Goal: Task Accomplishment & Management: Manage account settings

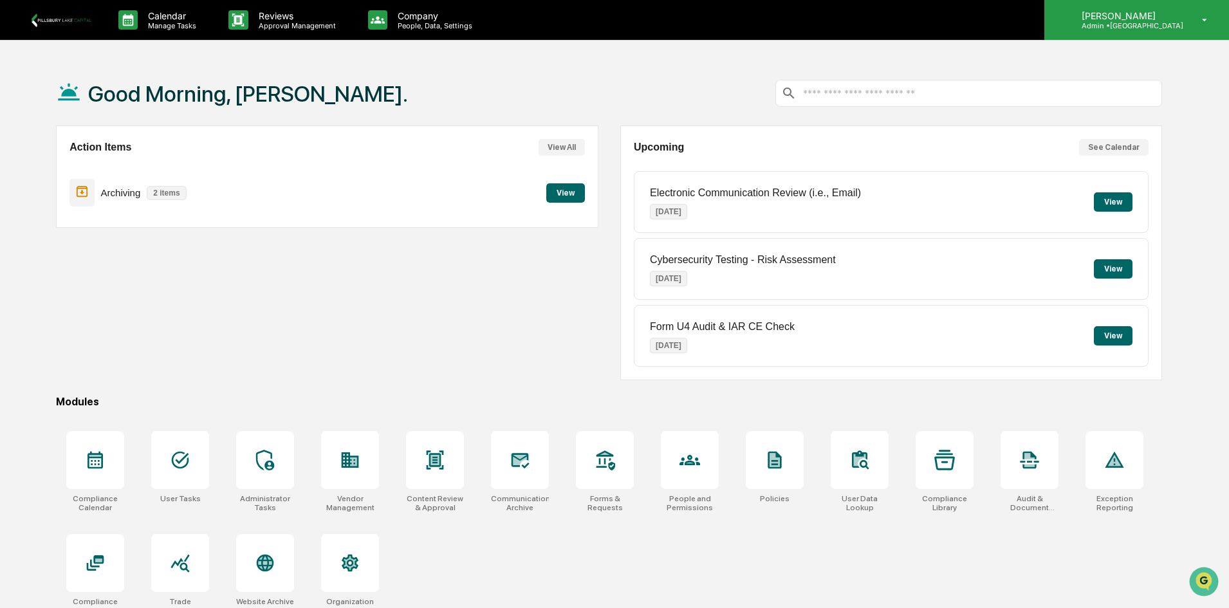
click at [1202, 27] on div "[PERSON_NAME] Admin • [GEOGRAPHIC_DATA]" at bounding box center [1137, 20] width 185 height 40
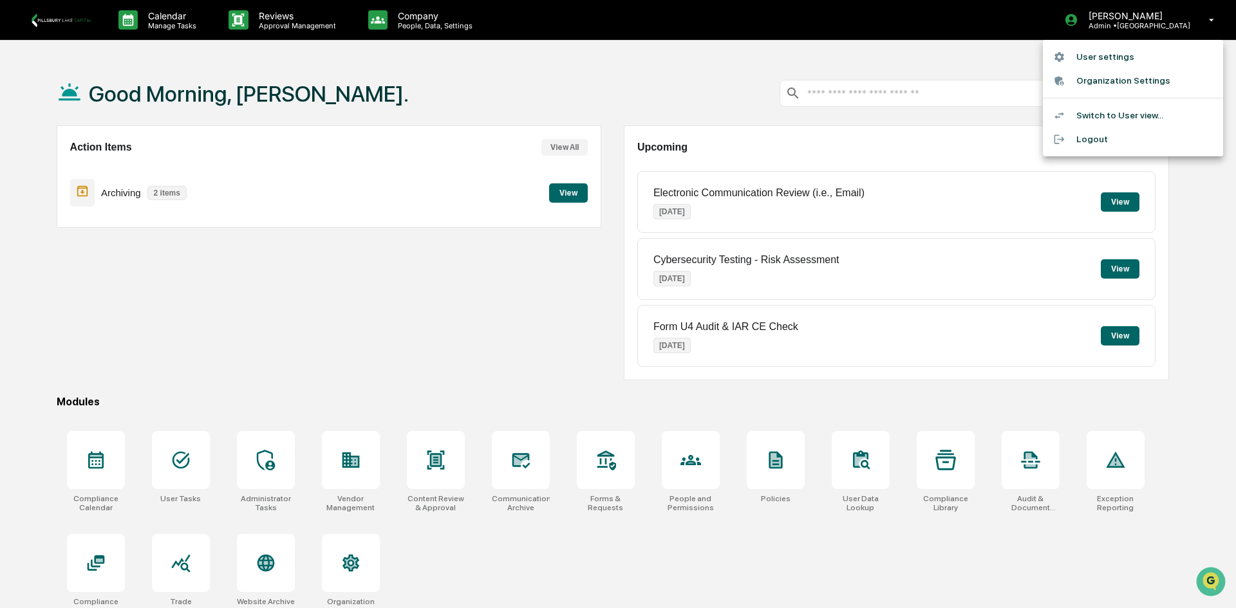
click at [121, 266] on div at bounding box center [618, 304] width 1236 height 608
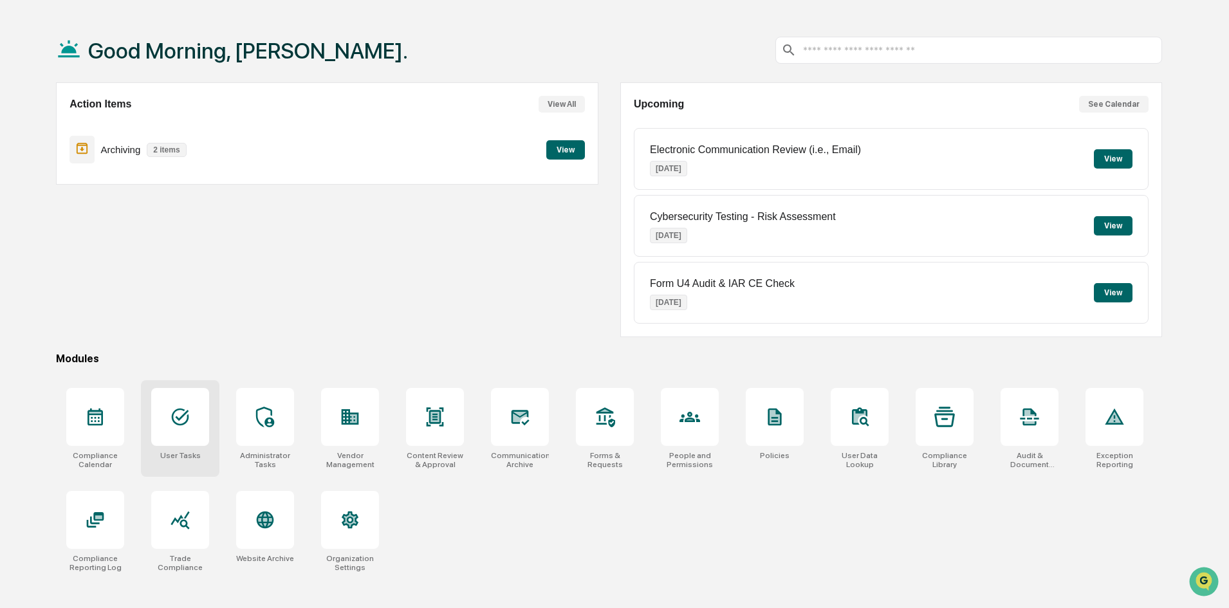
scroll to position [61, 0]
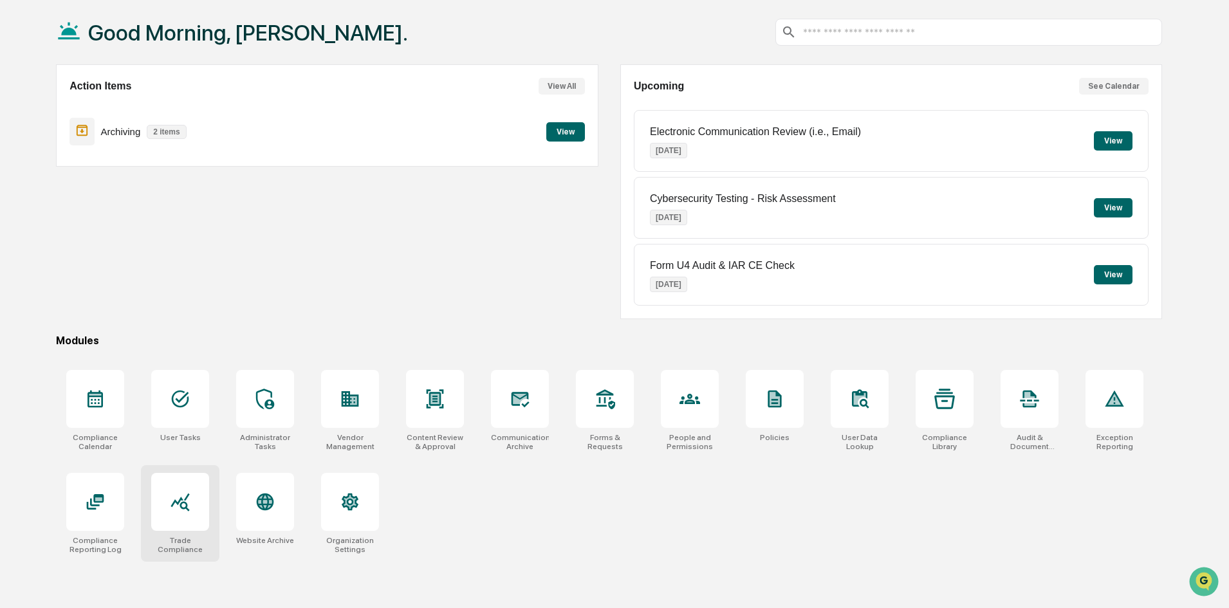
click at [183, 486] on div at bounding box center [180, 502] width 58 height 58
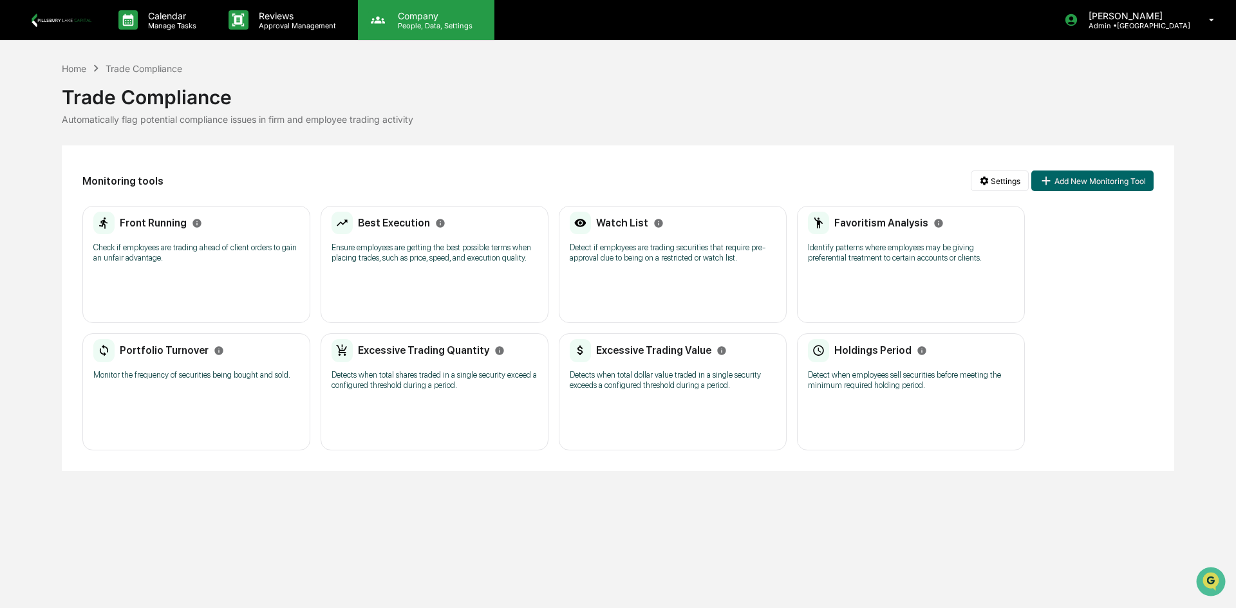
click at [413, 27] on p "People, Data, Settings" at bounding box center [432, 25] width 91 height 9
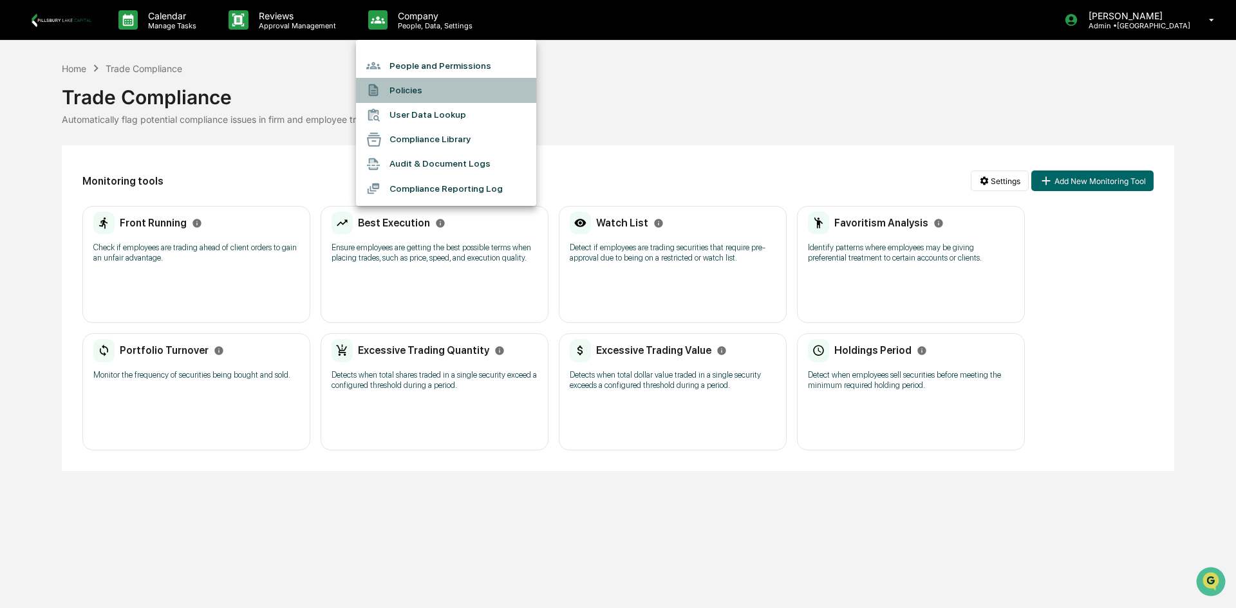
click at [412, 89] on li "Policies" at bounding box center [446, 90] width 180 height 24
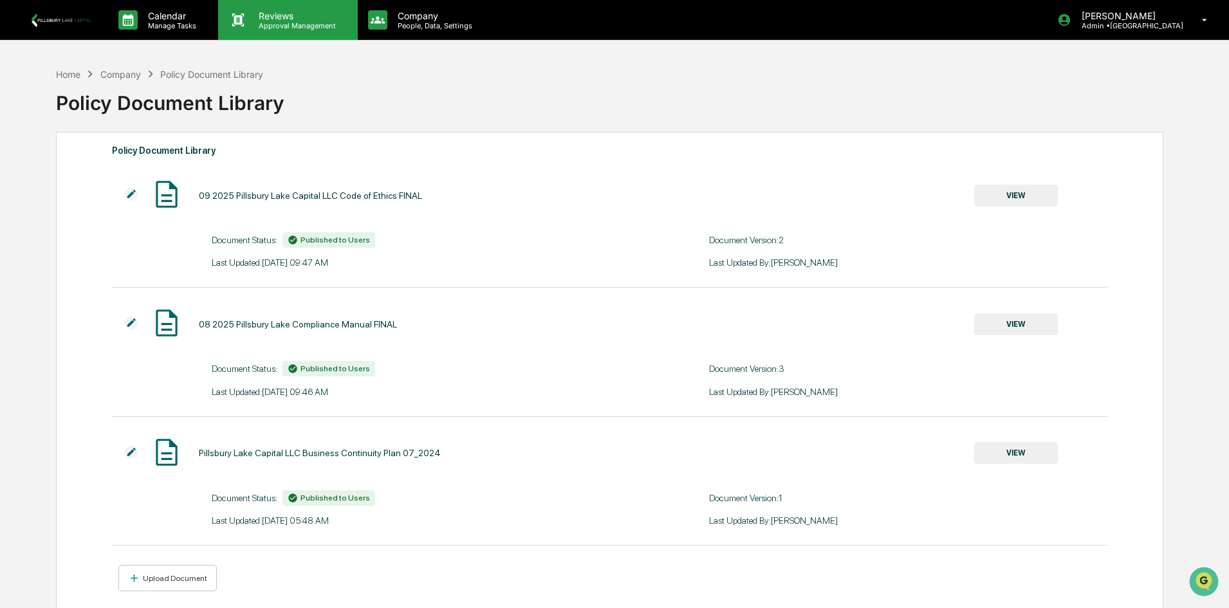
click at [288, 14] on p "Reviews" at bounding box center [295, 15] width 94 height 11
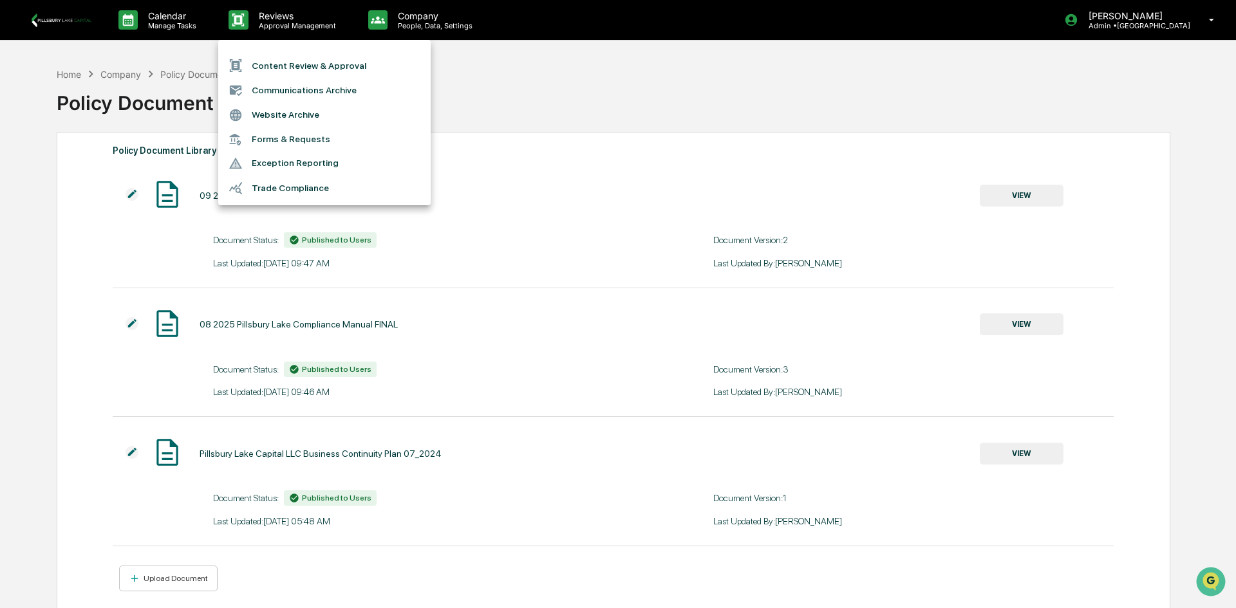
click at [284, 185] on li "Trade Compliance" at bounding box center [324, 188] width 212 height 24
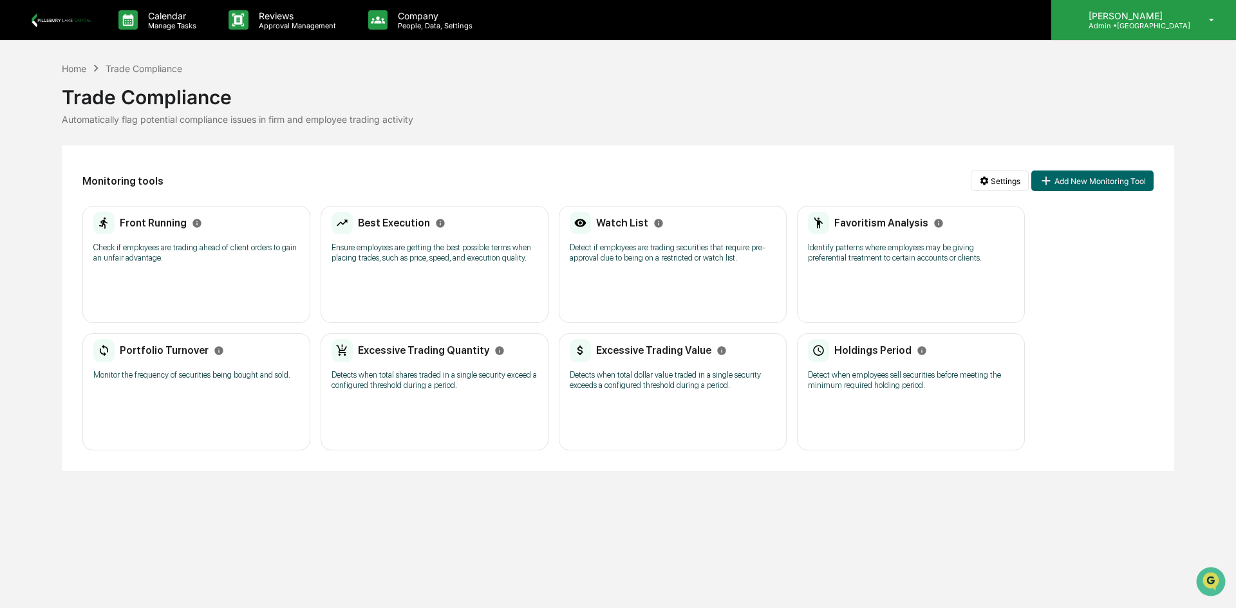
click at [1116, 15] on p "[PERSON_NAME]" at bounding box center [1134, 15] width 112 height 11
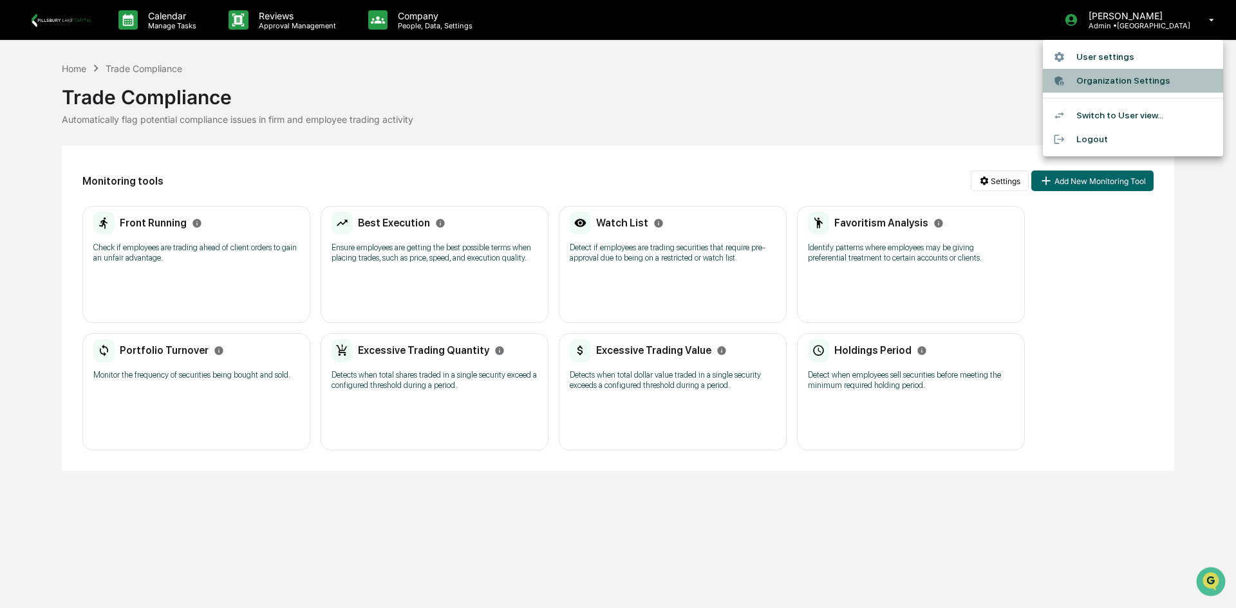
click at [1100, 75] on li "Organization Settings" at bounding box center [1133, 81] width 180 height 24
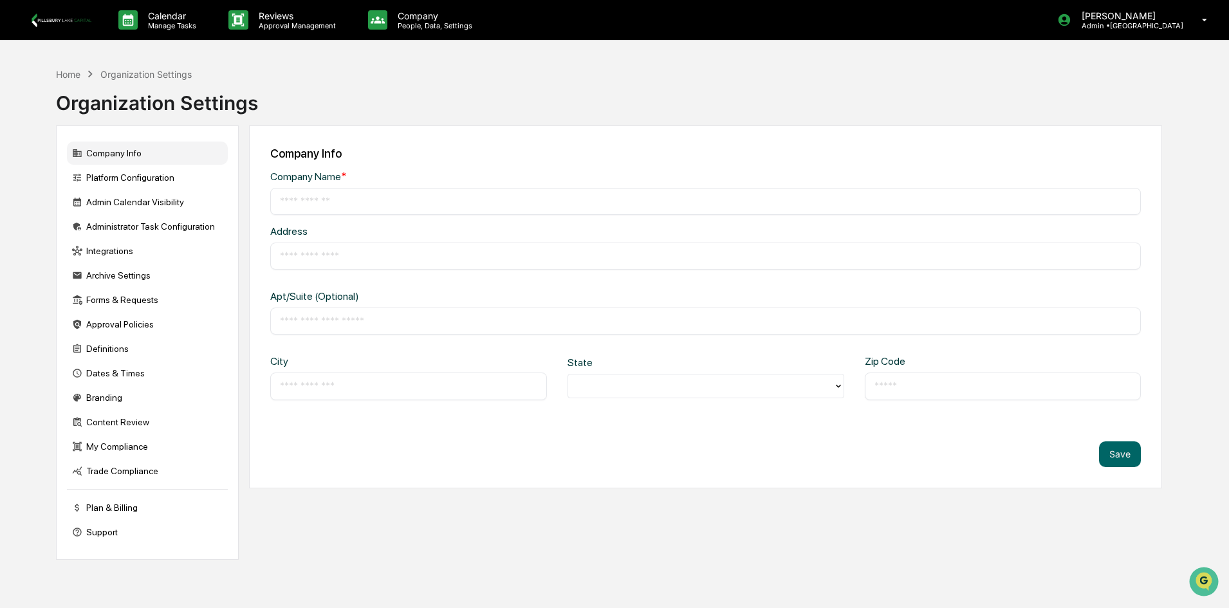
type input "**********"
type input "*****"
click at [113, 176] on div "Platform Configuration" at bounding box center [147, 177] width 161 height 23
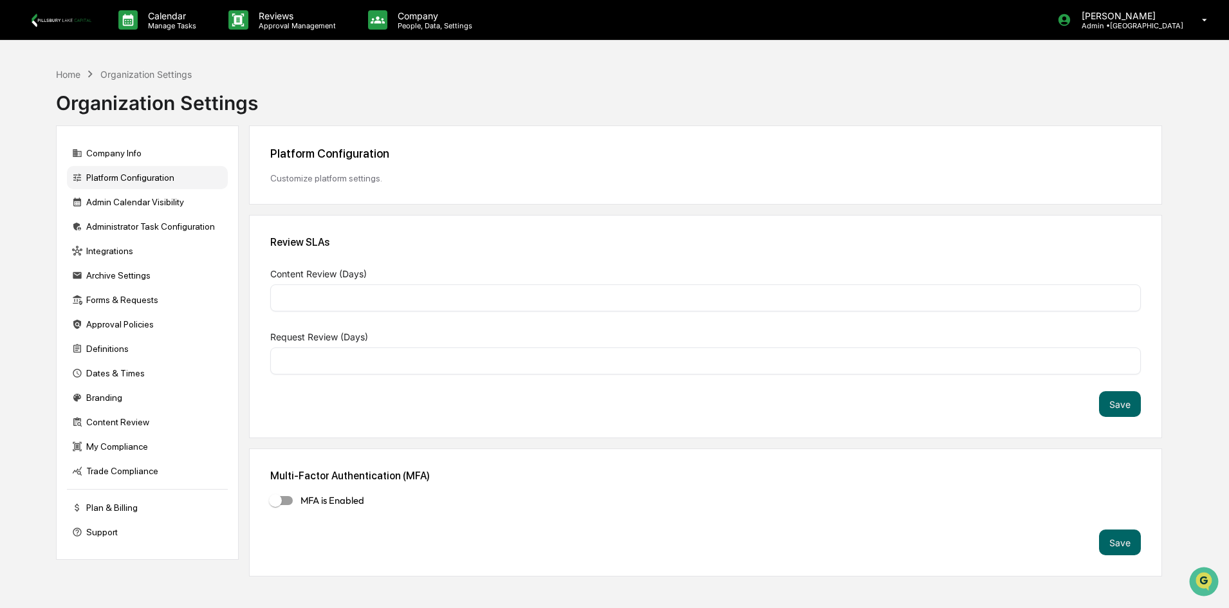
type input "*"
click at [120, 299] on div "Forms & Requests" at bounding box center [147, 299] width 161 height 23
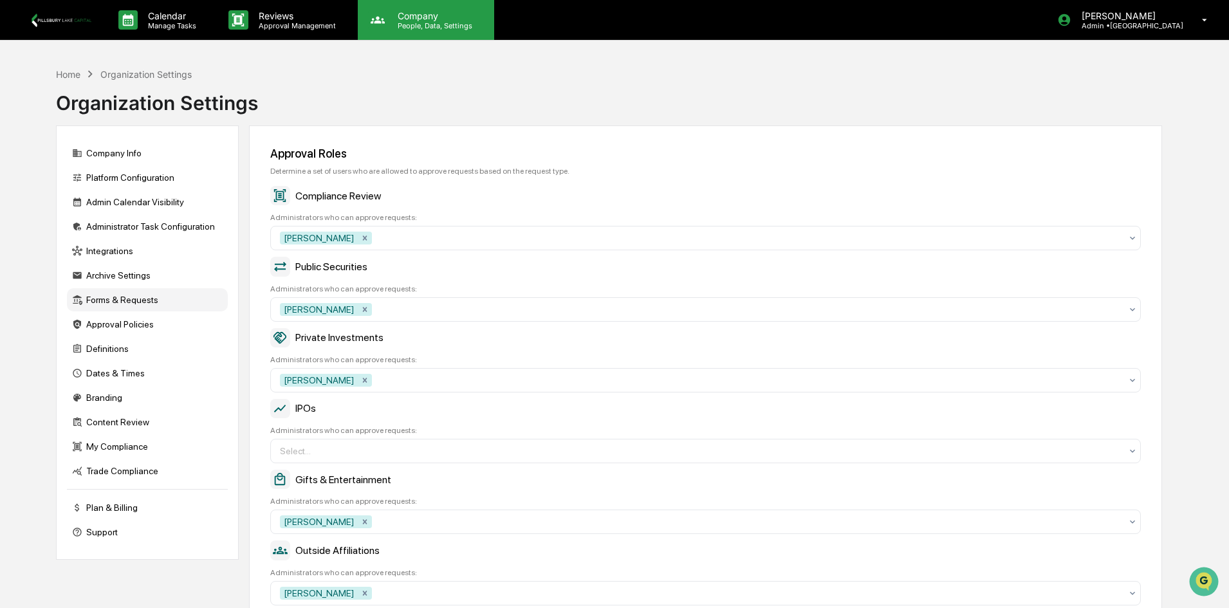
click at [404, 19] on p "Company" at bounding box center [432, 15] width 91 height 11
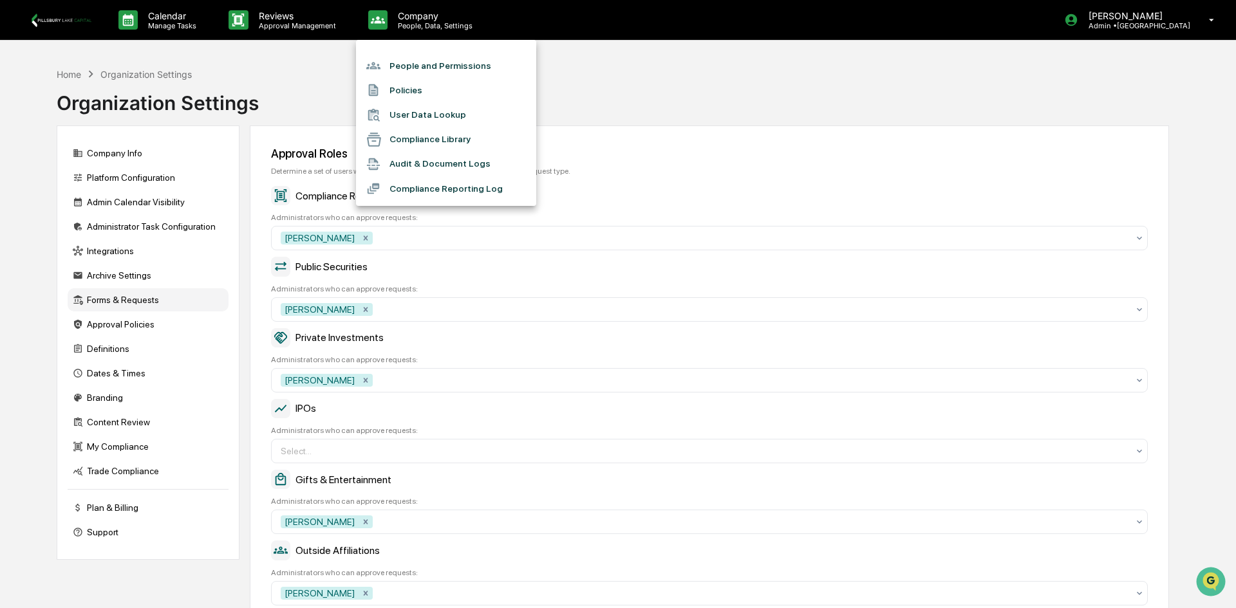
drag, startPoint x: 967, startPoint y: 41, endPoint x: 1151, endPoint y: 39, distance: 184.1
click at [990, 46] on div at bounding box center [618, 304] width 1236 height 608
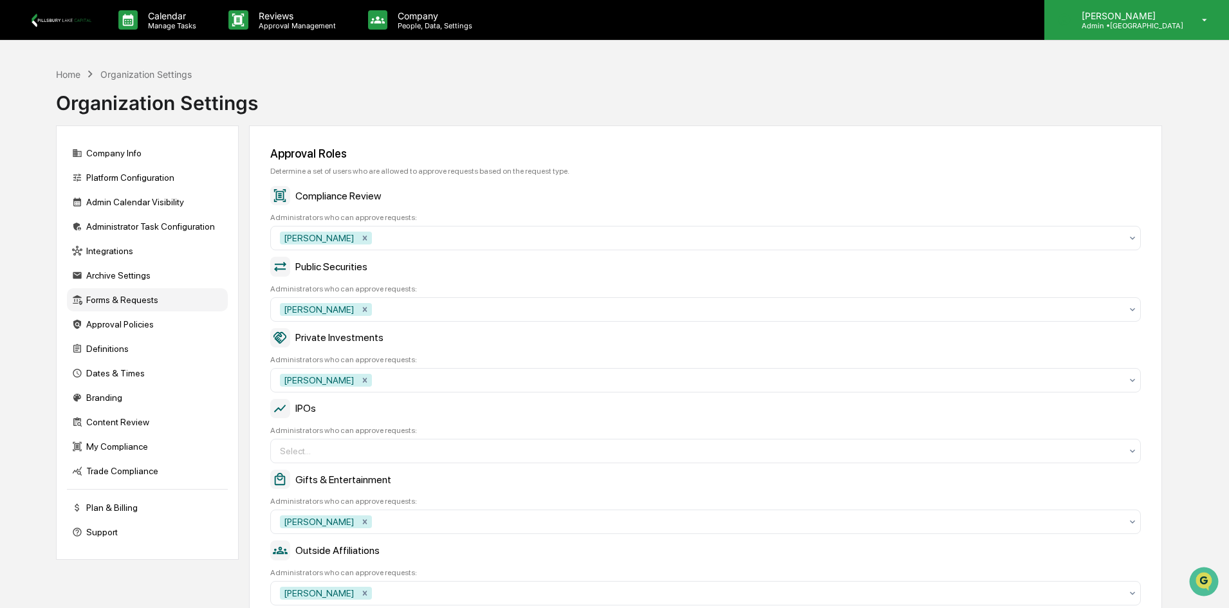
click at [1155, 17] on p "[PERSON_NAME]" at bounding box center [1128, 15] width 112 height 11
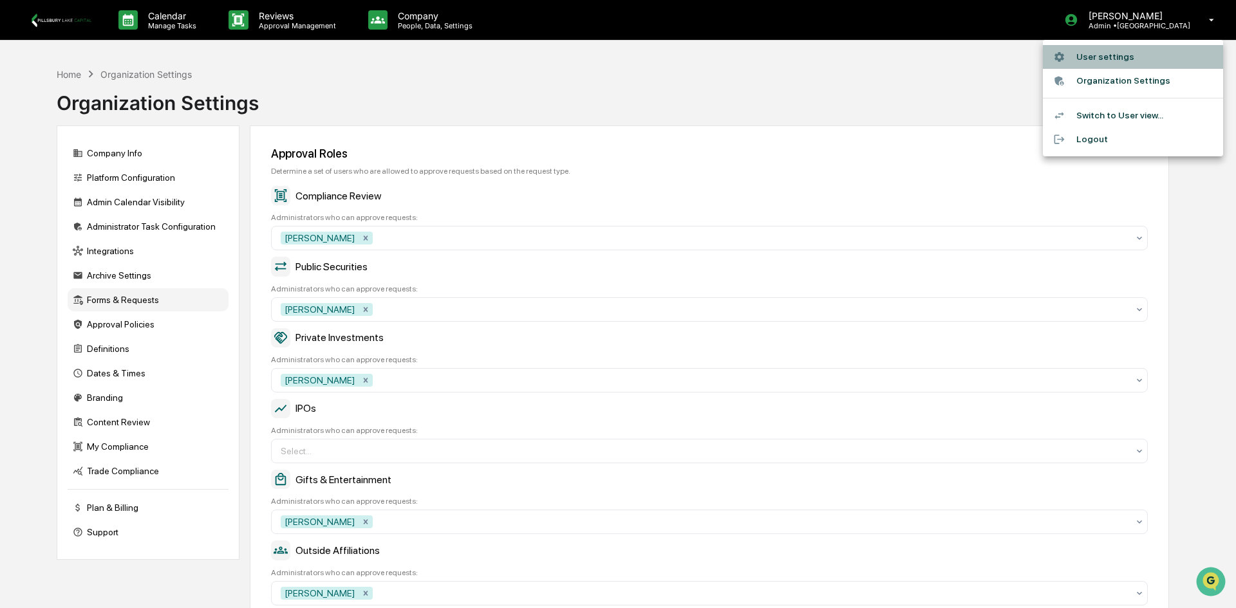
click at [1108, 66] on li "User settings" at bounding box center [1133, 57] width 180 height 24
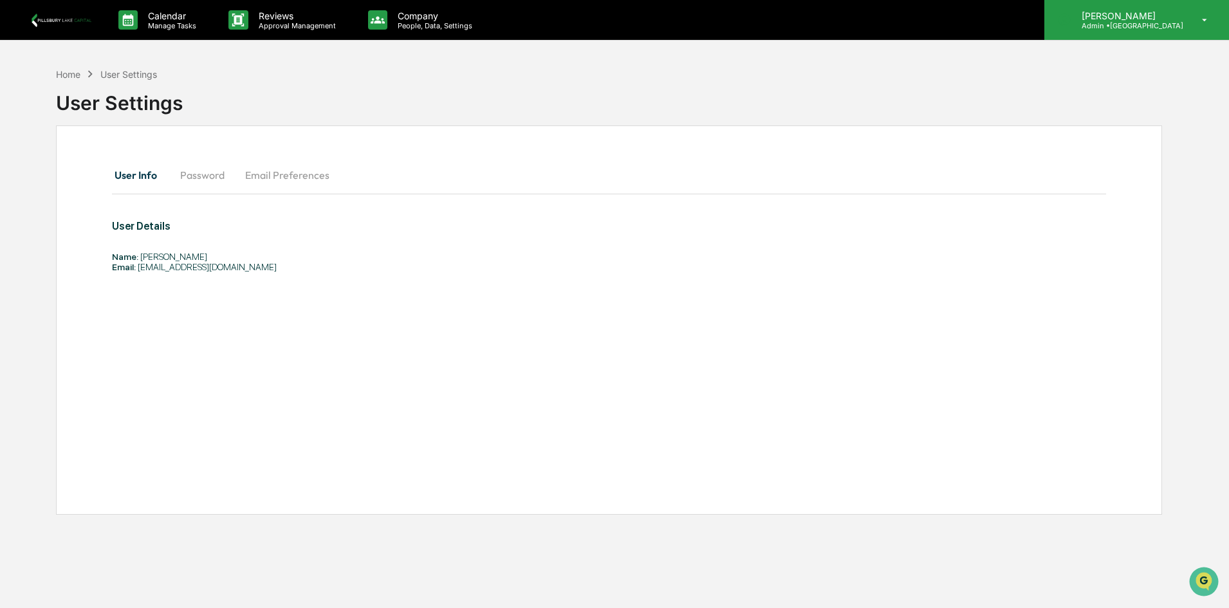
click at [1146, 19] on p "[PERSON_NAME]" at bounding box center [1128, 15] width 112 height 11
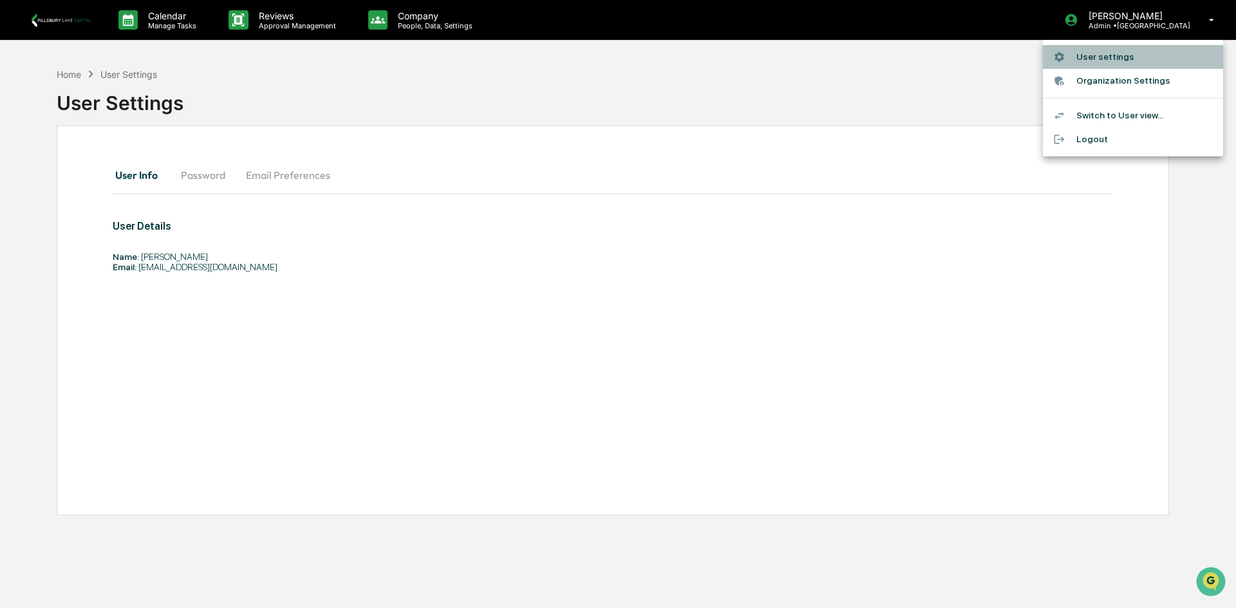
click at [1093, 56] on li "User settings" at bounding box center [1133, 57] width 180 height 24
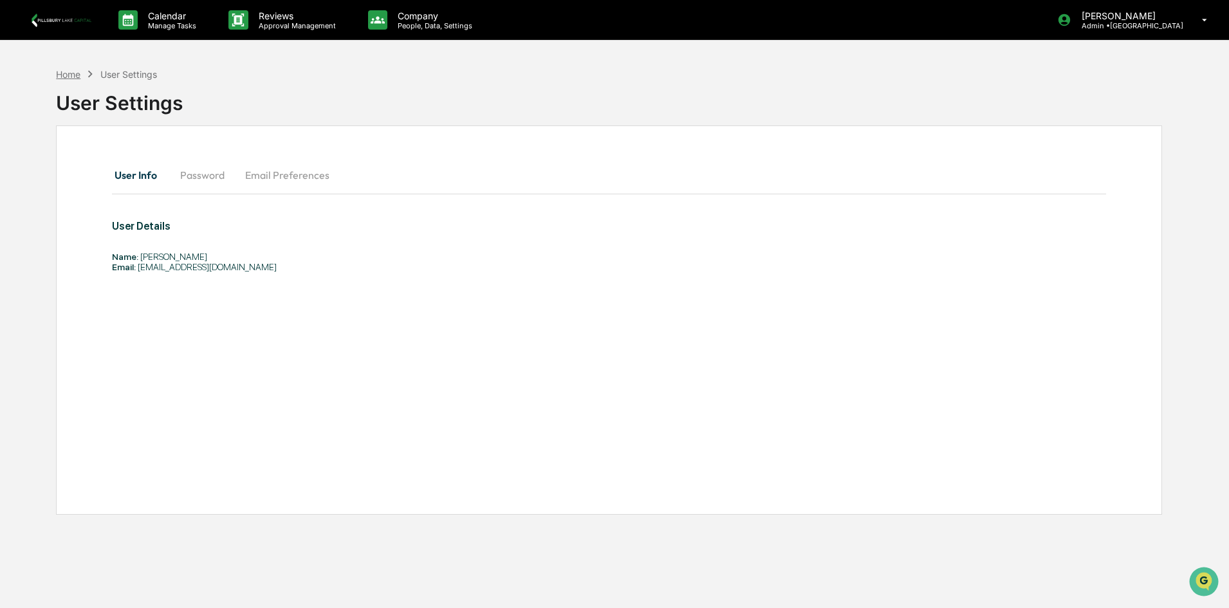
click at [72, 71] on div "Home" at bounding box center [68, 74] width 24 height 11
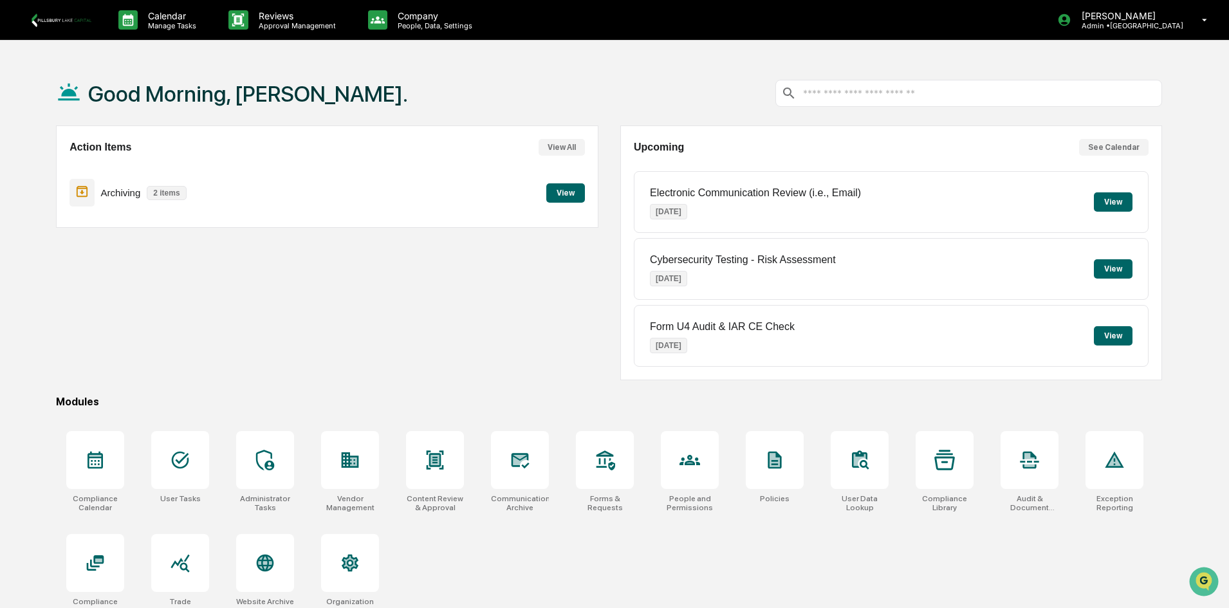
click at [864, 94] on input "text" at bounding box center [979, 94] width 355 height 12
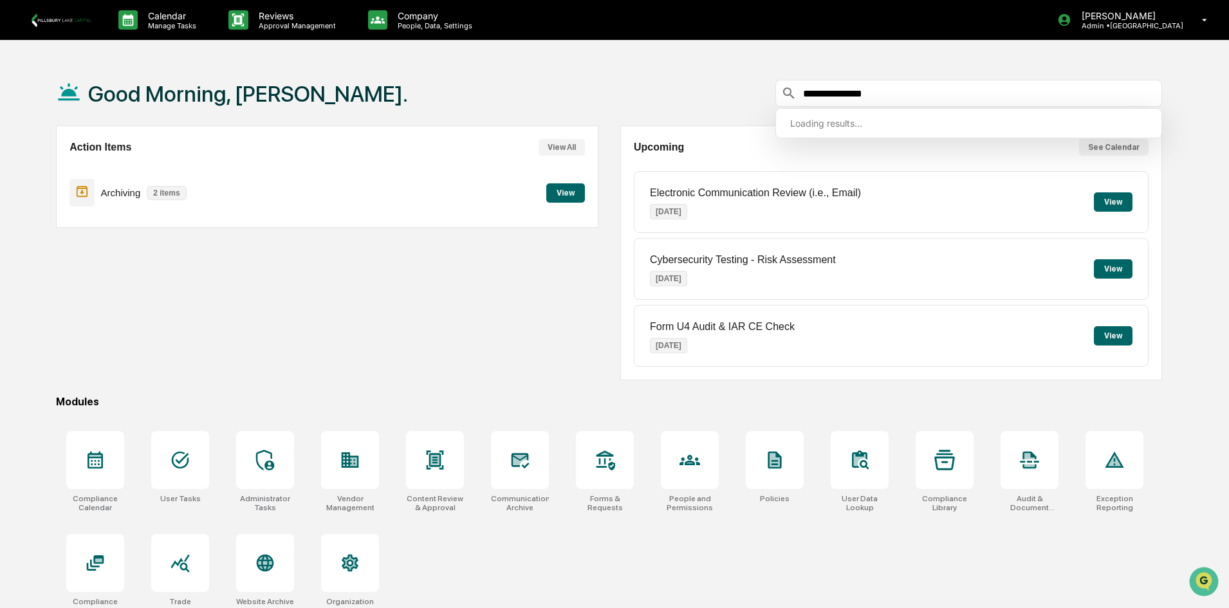
type input "**********"
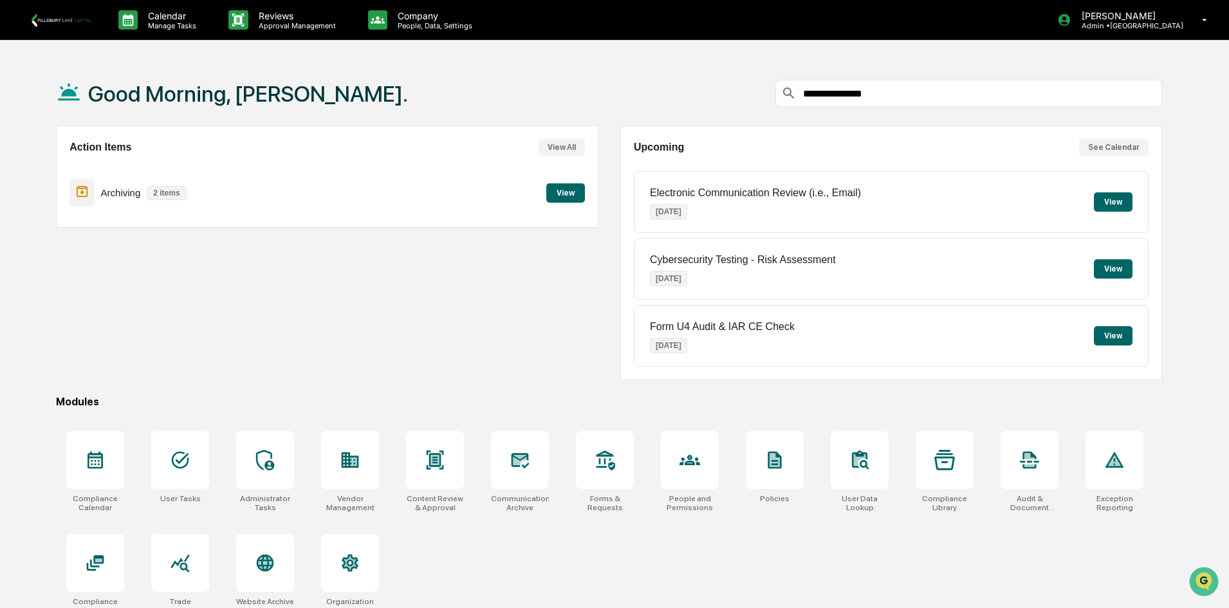
click at [499, 318] on div "Action Items View All Archiving 2 items View" at bounding box center [327, 253] width 542 height 255
click at [261, 460] on icon at bounding box center [265, 460] width 21 height 21
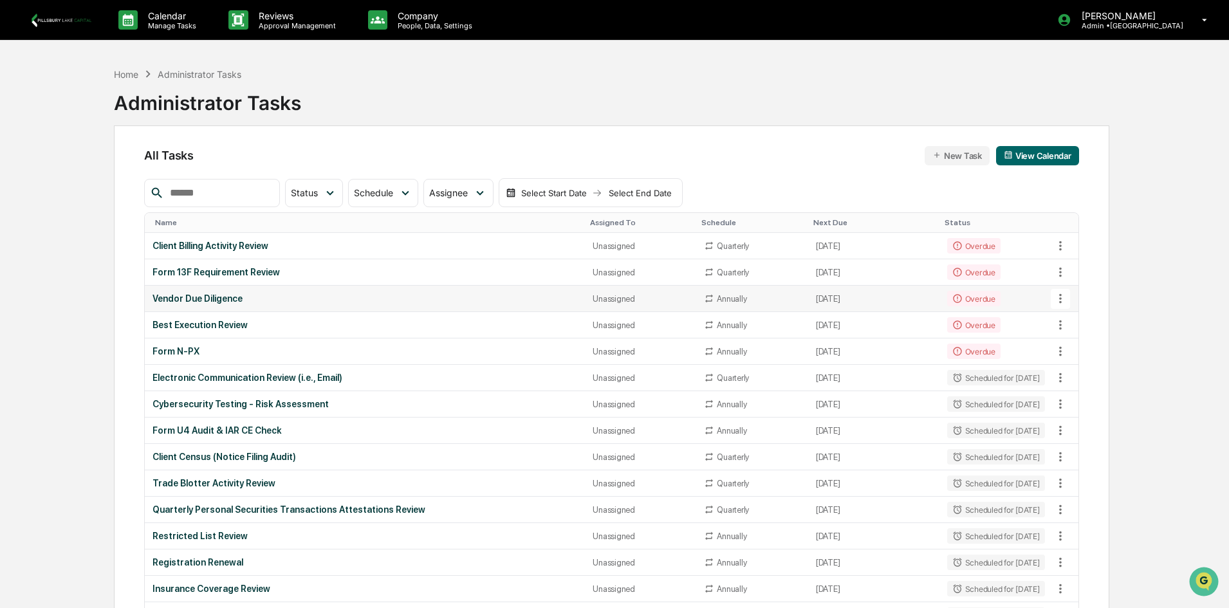
scroll to position [64, 0]
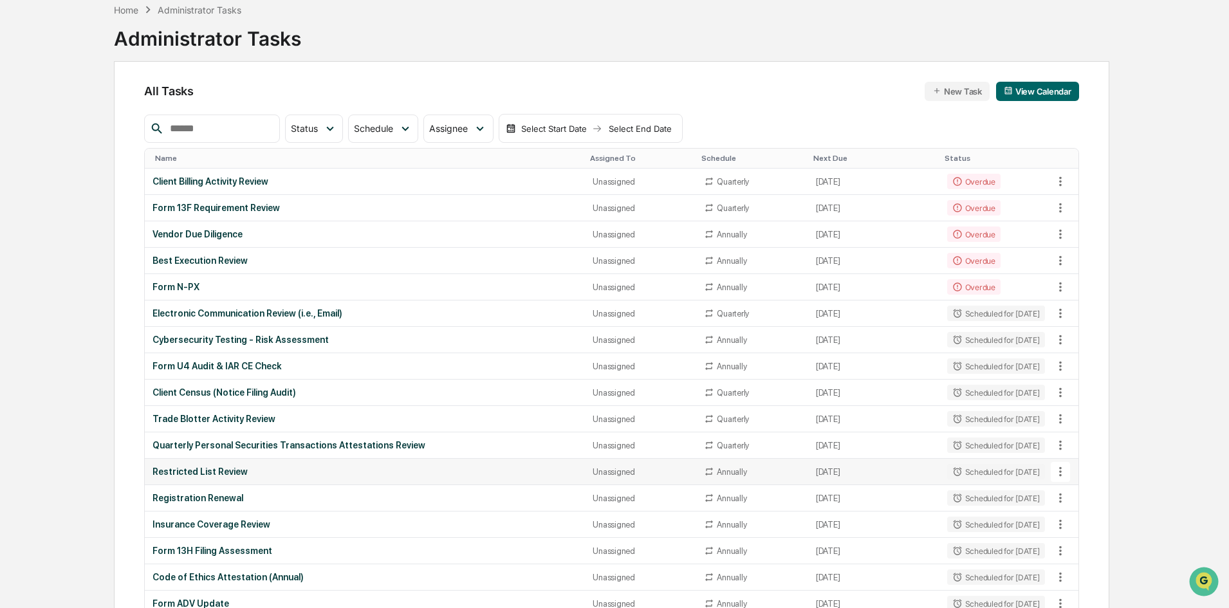
click at [205, 473] on div "Restricted List Review" at bounding box center [365, 472] width 425 height 10
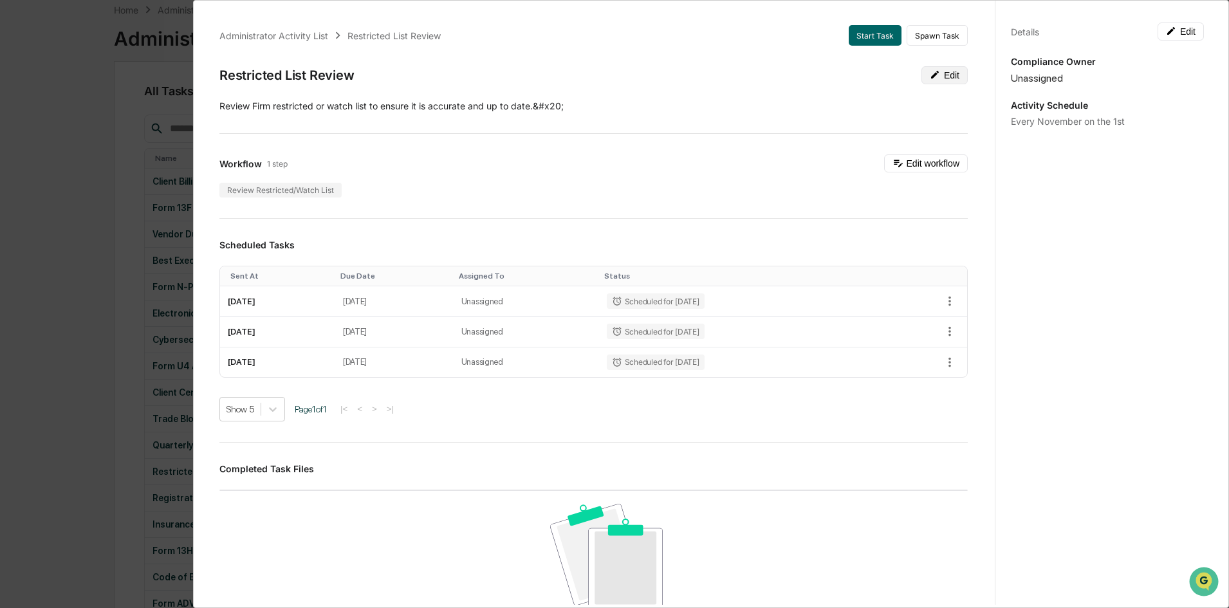
click at [932, 79] on button "Edit" at bounding box center [945, 75] width 46 height 18
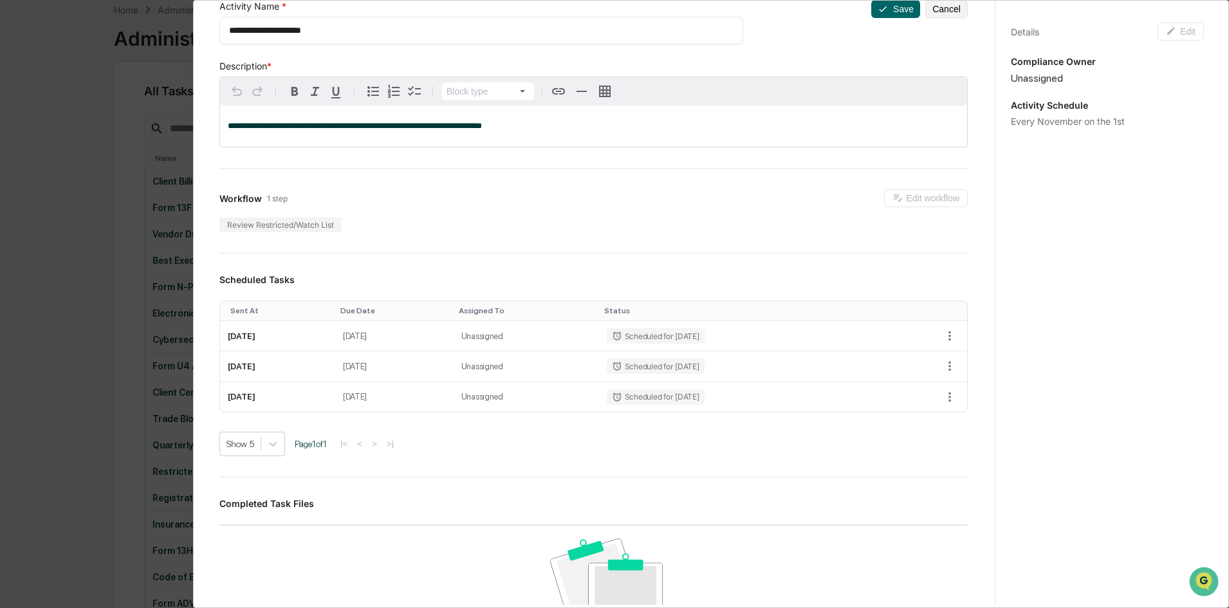
scroll to position [0, 0]
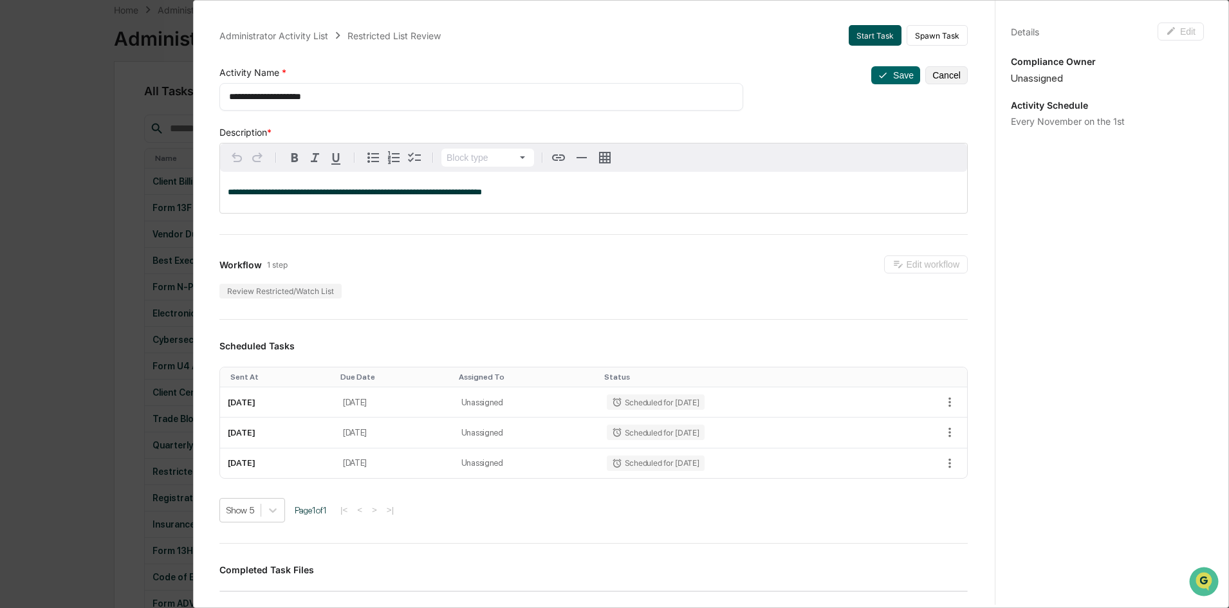
click at [881, 38] on button "Start Task" at bounding box center [875, 35] width 53 height 21
click at [859, 38] on button "Start Task" at bounding box center [875, 35] width 53 height 21
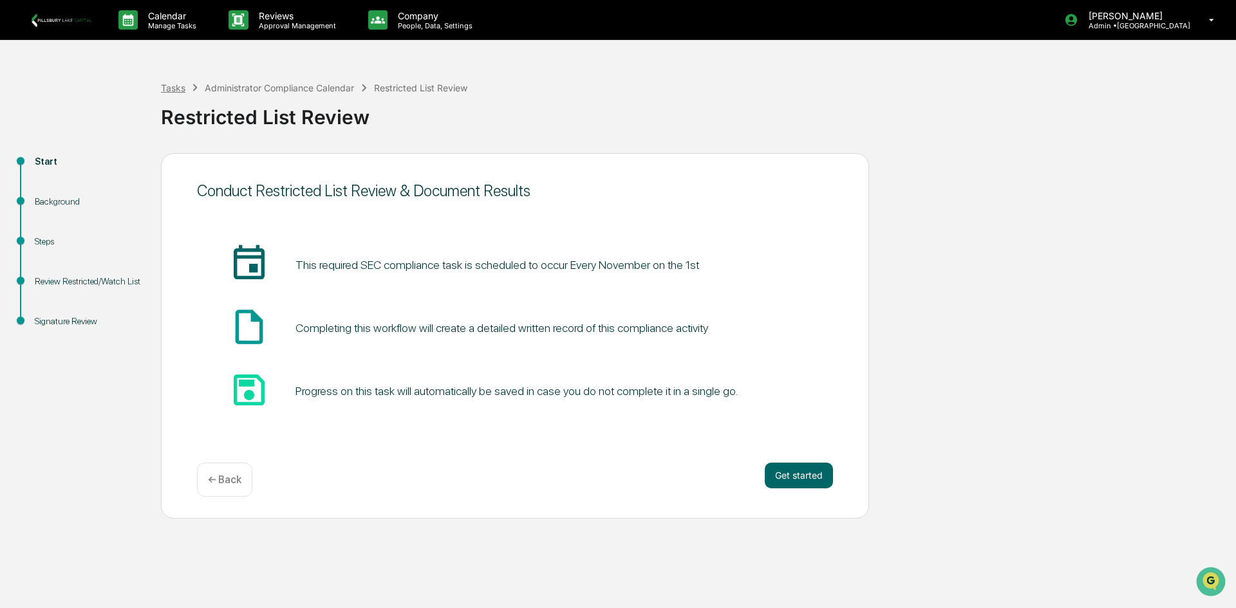
click at [185, 88] on div "Tasks" at bounding box center [173, 87] width 24 height 11
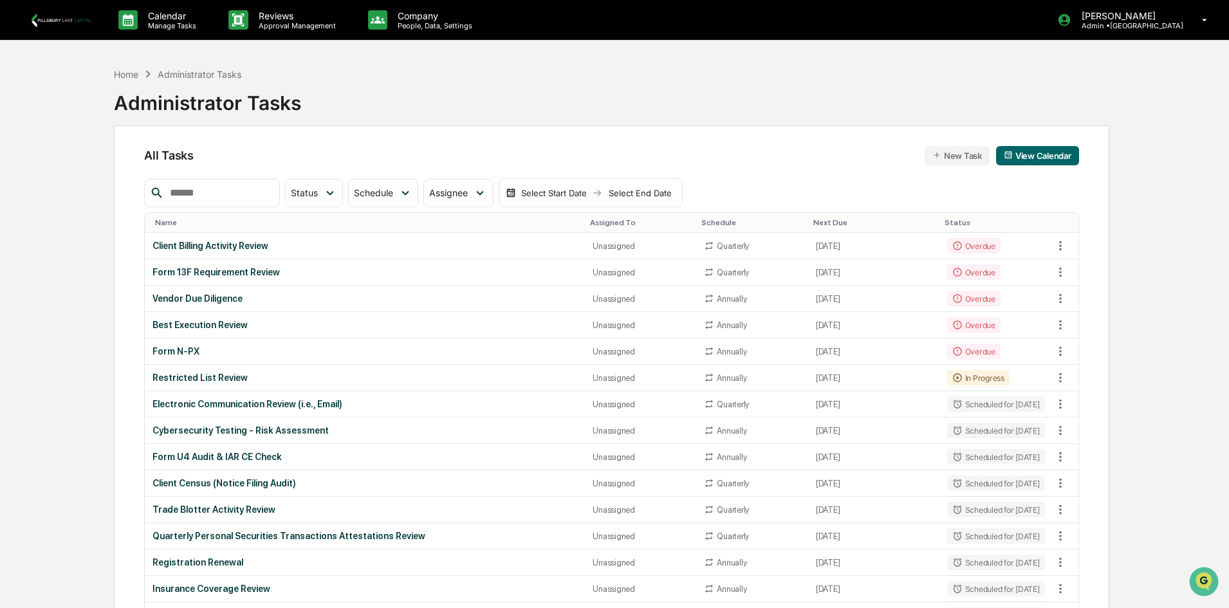
click at [50, 21] on img at bounding box center [62, 20] width 62 height 14
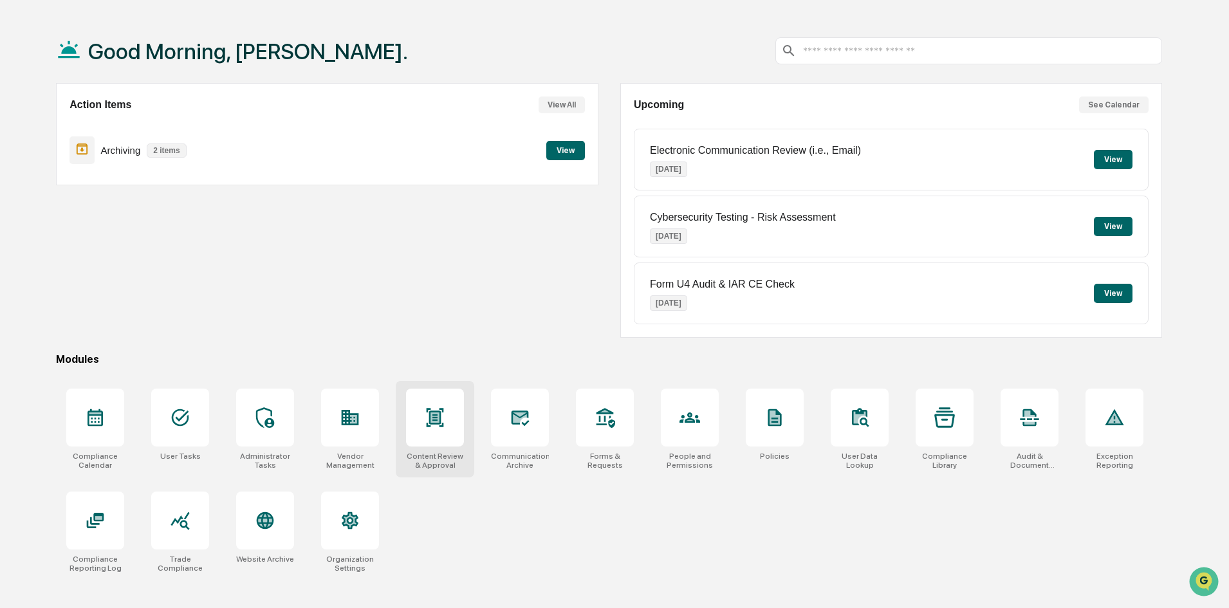
scroll to position [61, 0]
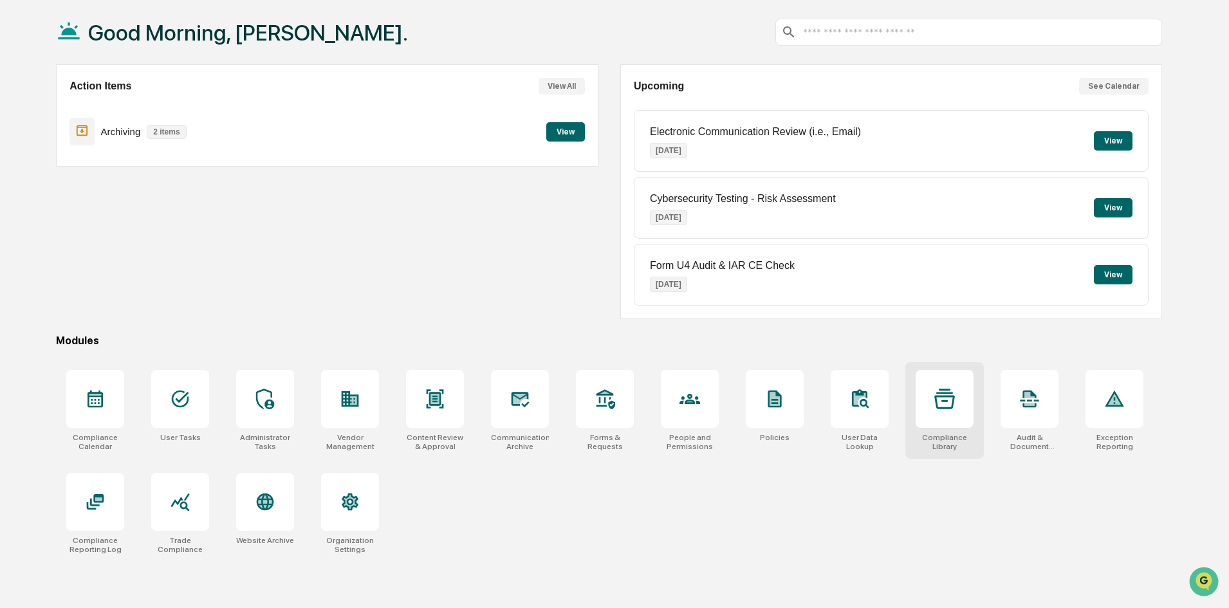
click at [944, 417] on div at bounding box center [945, 399] width 58 height 58
click at [192, 508] on div at bounding box center [180, 502] width 58 height 58
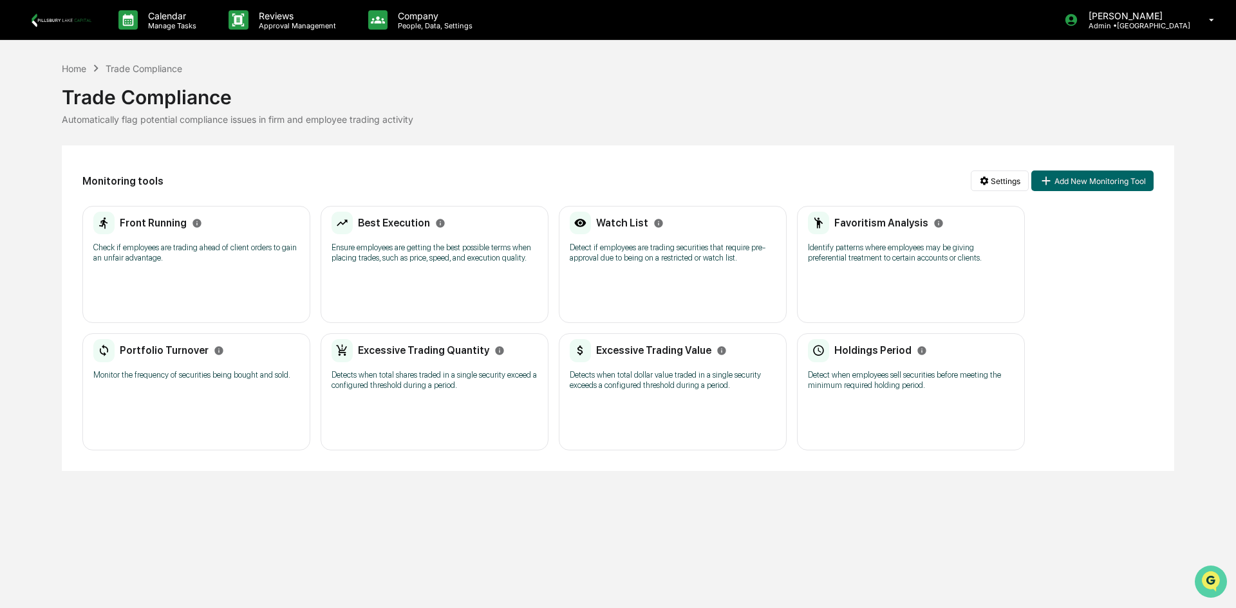
click at [1203, 581] on img "Open customer support" at bounding box center [1211, 582] width 32 height 26
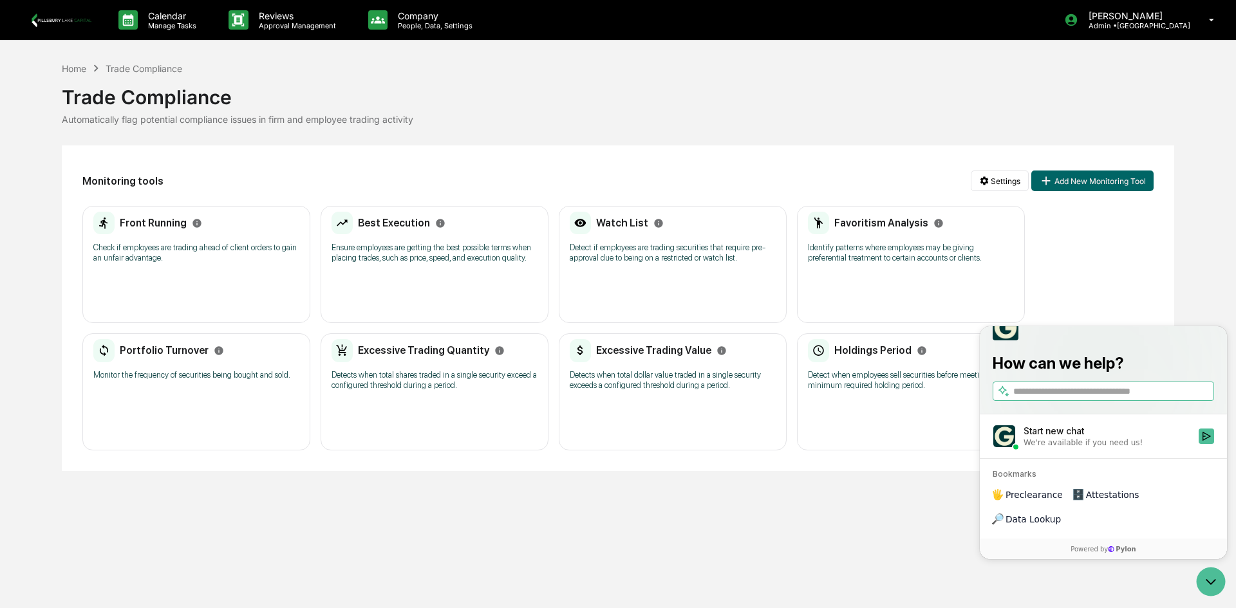
click at [1113, 398] on input "search" at bounding box center [1112, 392] width 198 height 14
type input "**********"
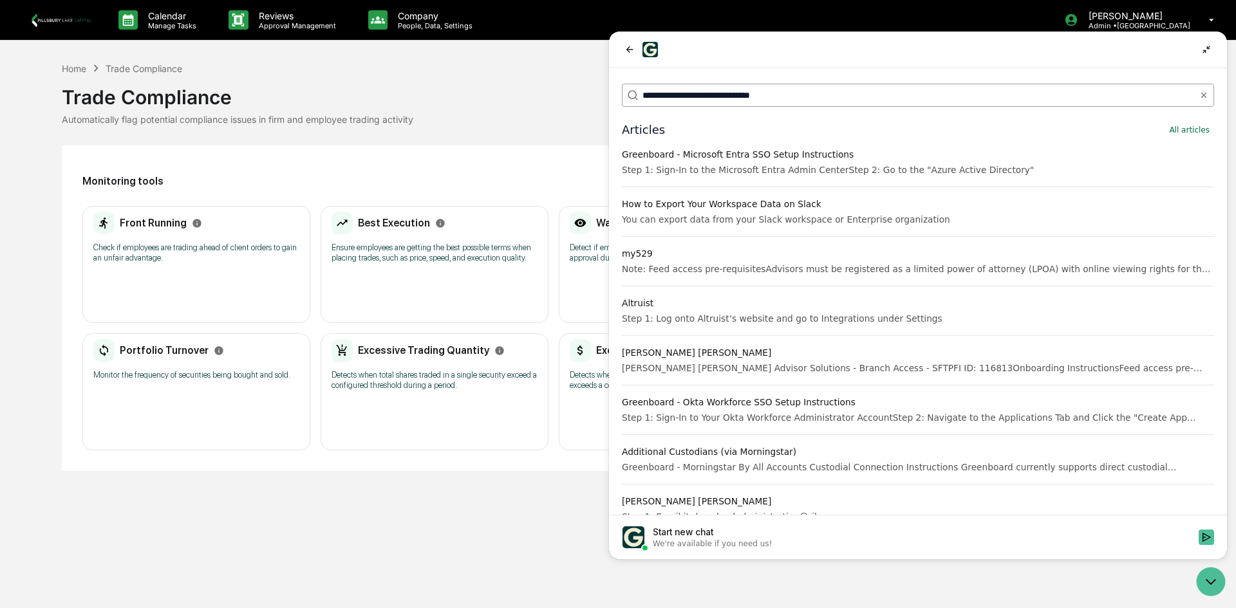
click at [650, 94] on input "**********" at bounding box center [917, 96] width 550 height 14
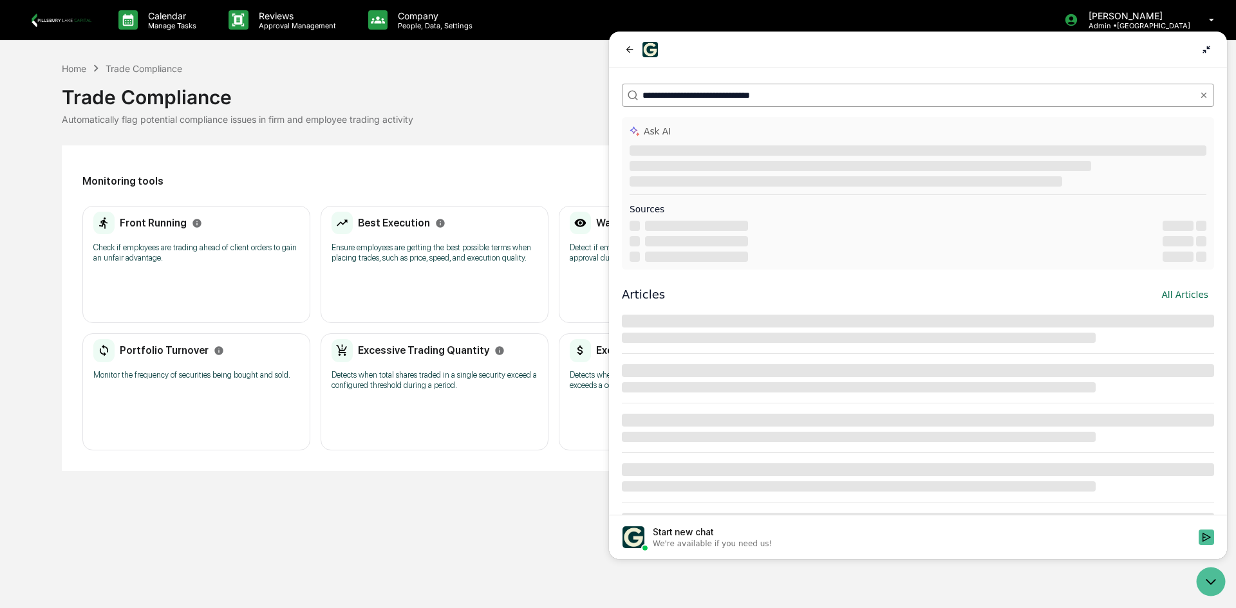
type input "**********"
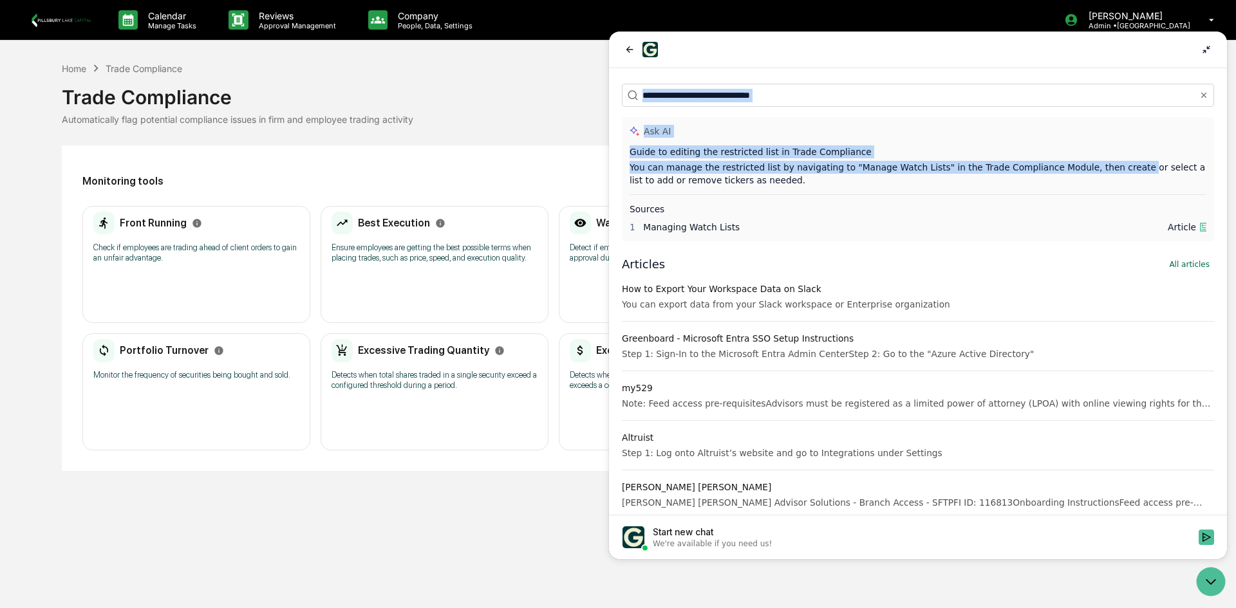
drag, startPoint x: 1110, startPoint y: 43, endPoint x: 1093, endPoint y: 170, distance: 128.0
click at [1093, 170] on div "**********" at bounding box center [918, 296] width 618 height 528
click at [631, 52] on icon "back" at bounding box center [629, 49] width 10 height 10
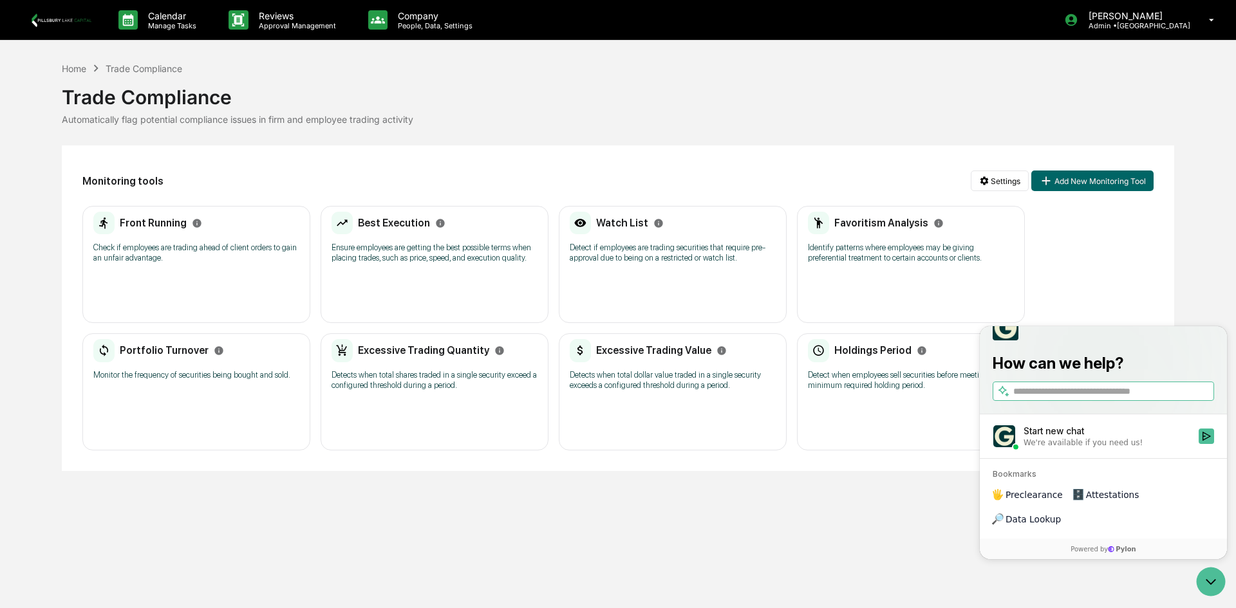
click at [612, 223] on h2 "Watch List" at bounding box center [622, 223] width 52 height 12
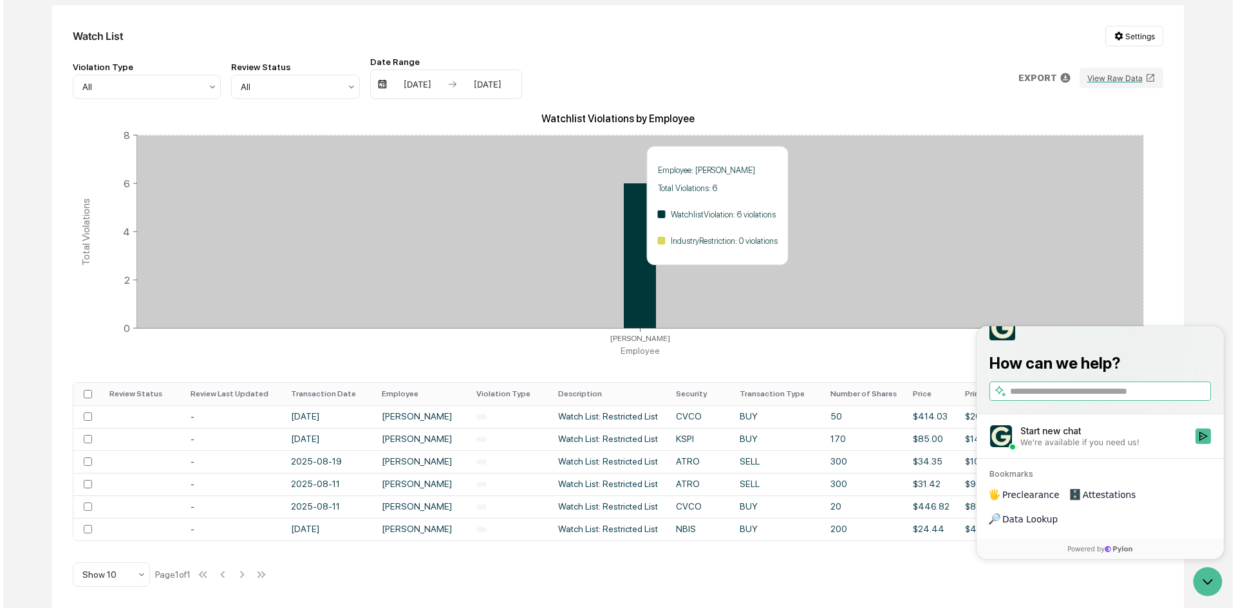
scroll to position [145, 0]
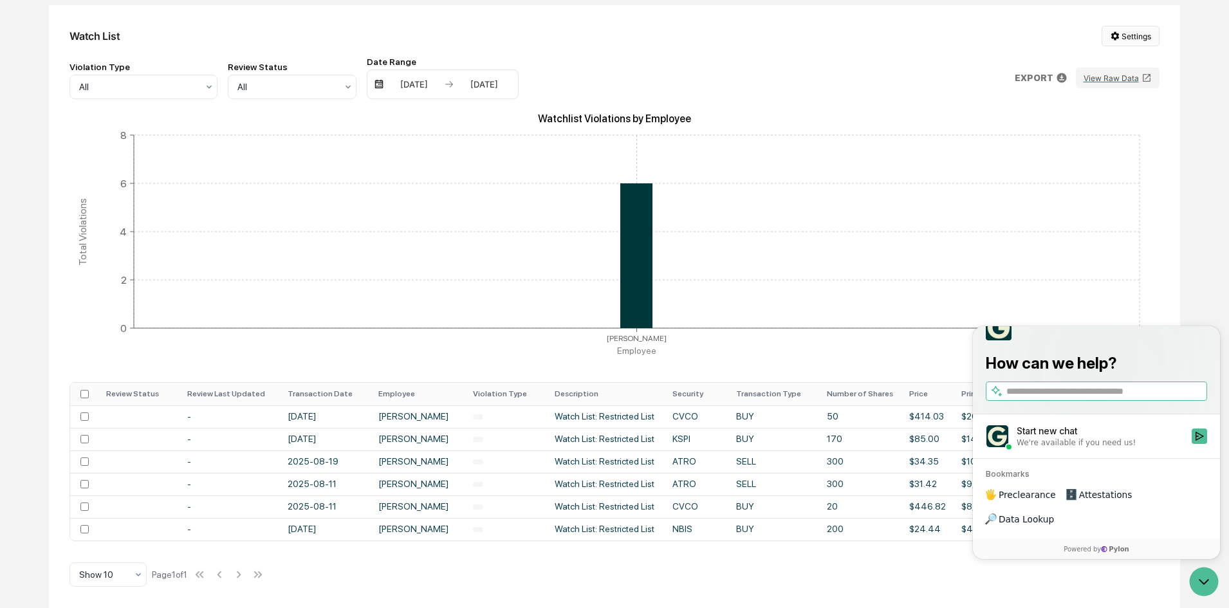
click at [1122, 33] on html "Calendar Manage Tasks Reviews Approval Management Company People, Data, Setting…" at bounding box center [614, 164] width 1229 height 608
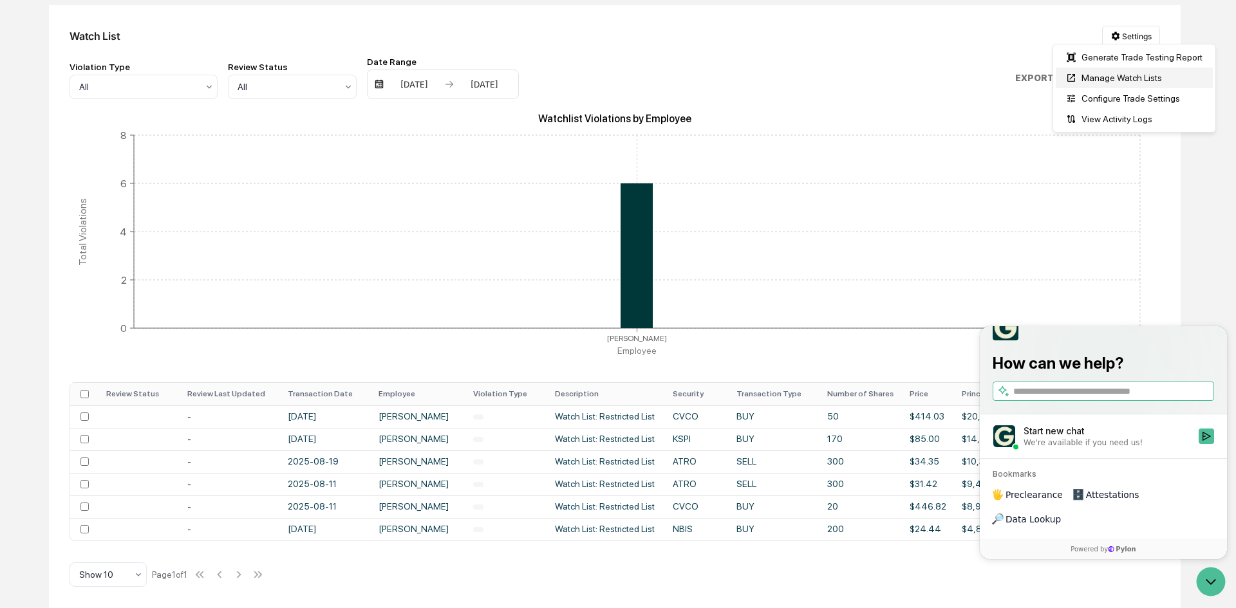
click at [1108, 76] on div "Manage Watch Lists" at bounding box center [1134, 78] width 157 height 21
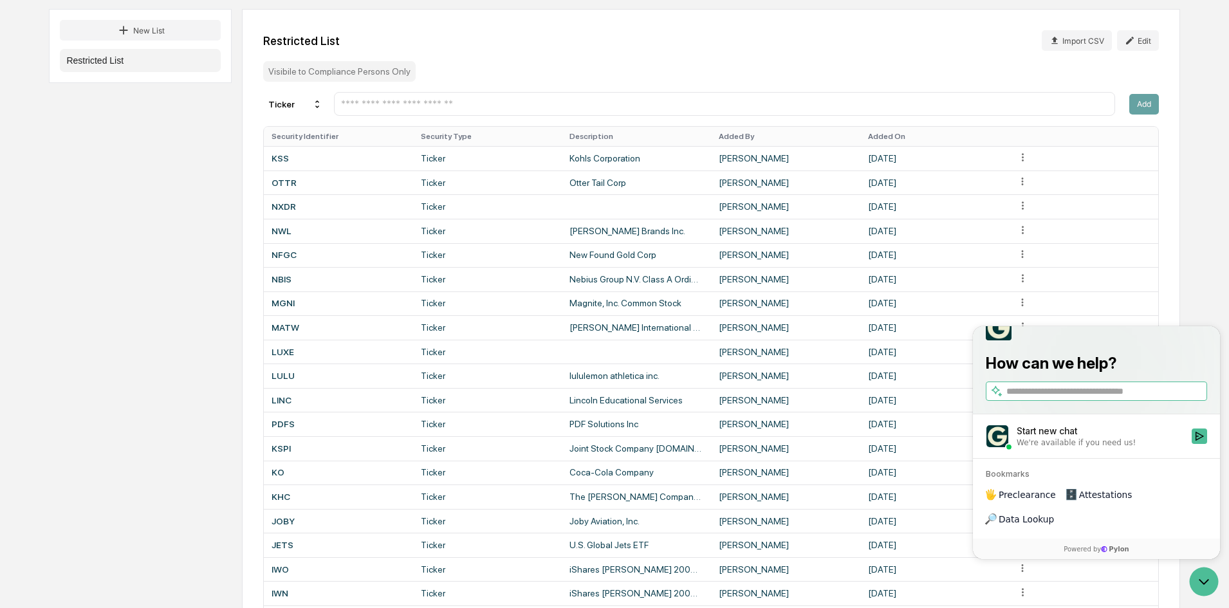
scroll to position [64, 0]
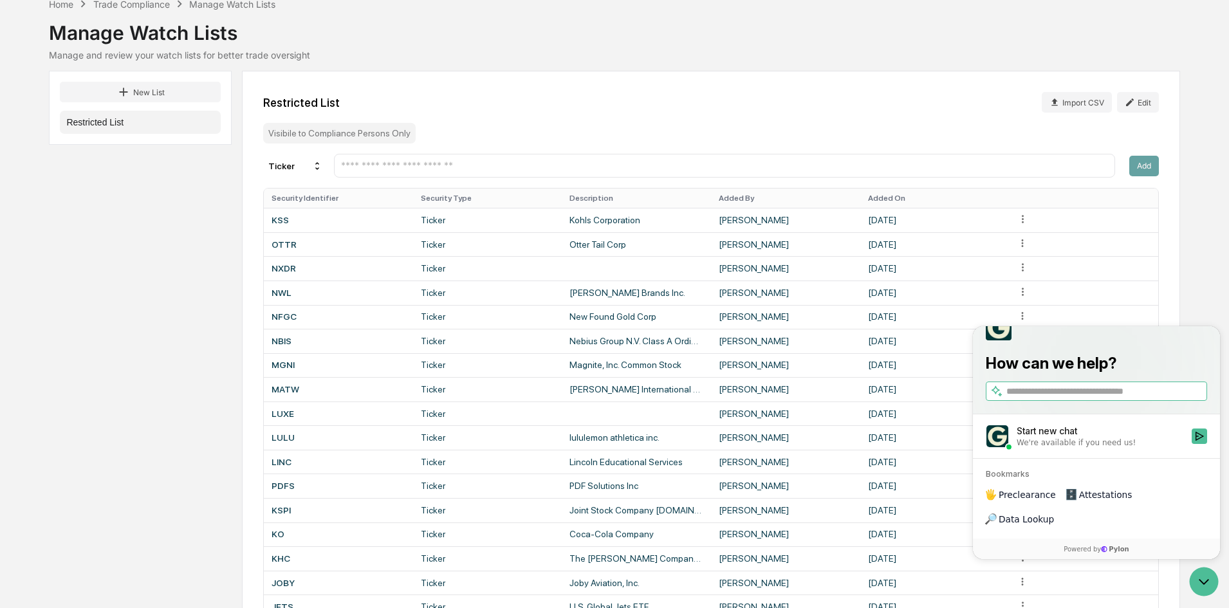
click at [472, 166] on input "text" at bounding box center [724, 166] width 769 height 12
click at [364, 167] on input "text" at bounding box center [724, 166] width 769 height 12
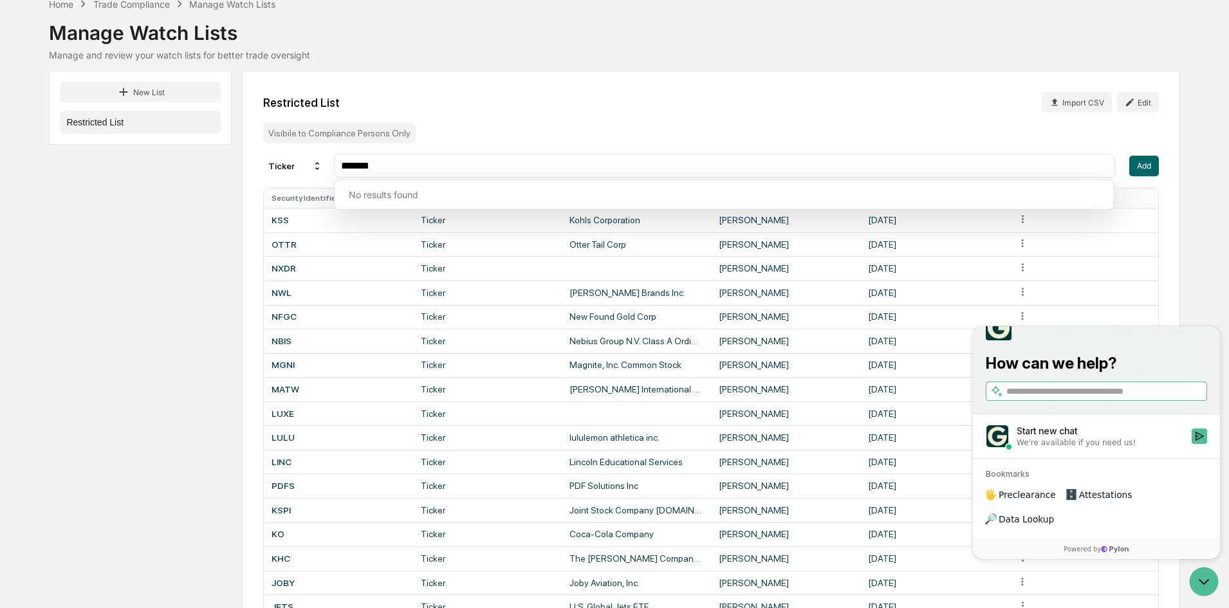
type input "*******"
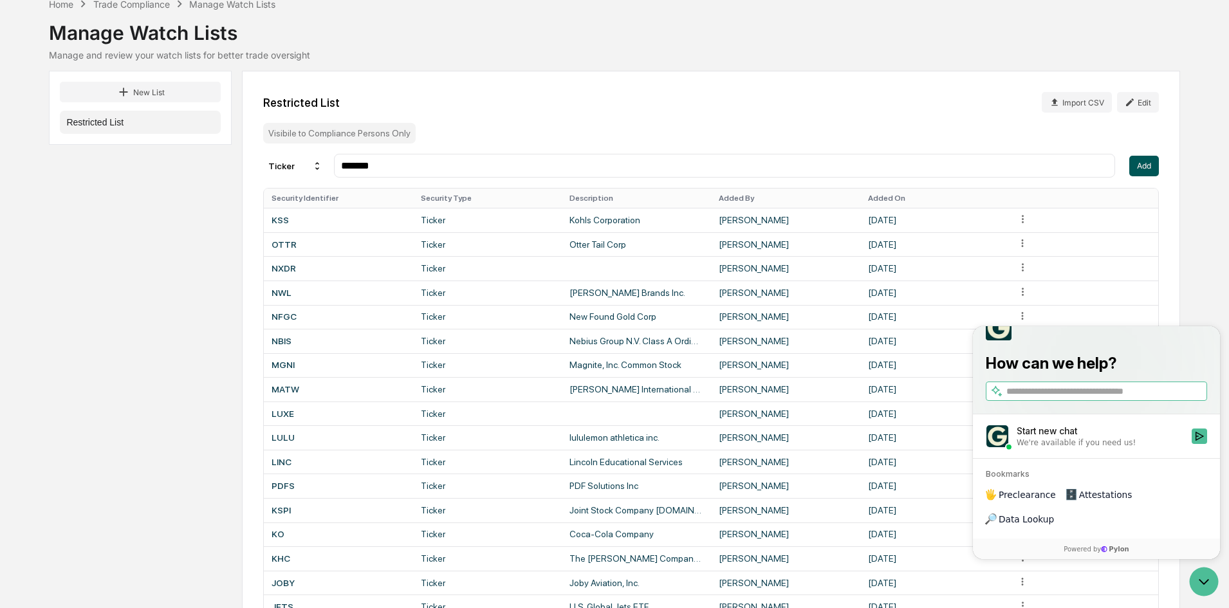
click at [1148, 166] on button "Add" at bounding box center [1145, 166] width 30 height 21
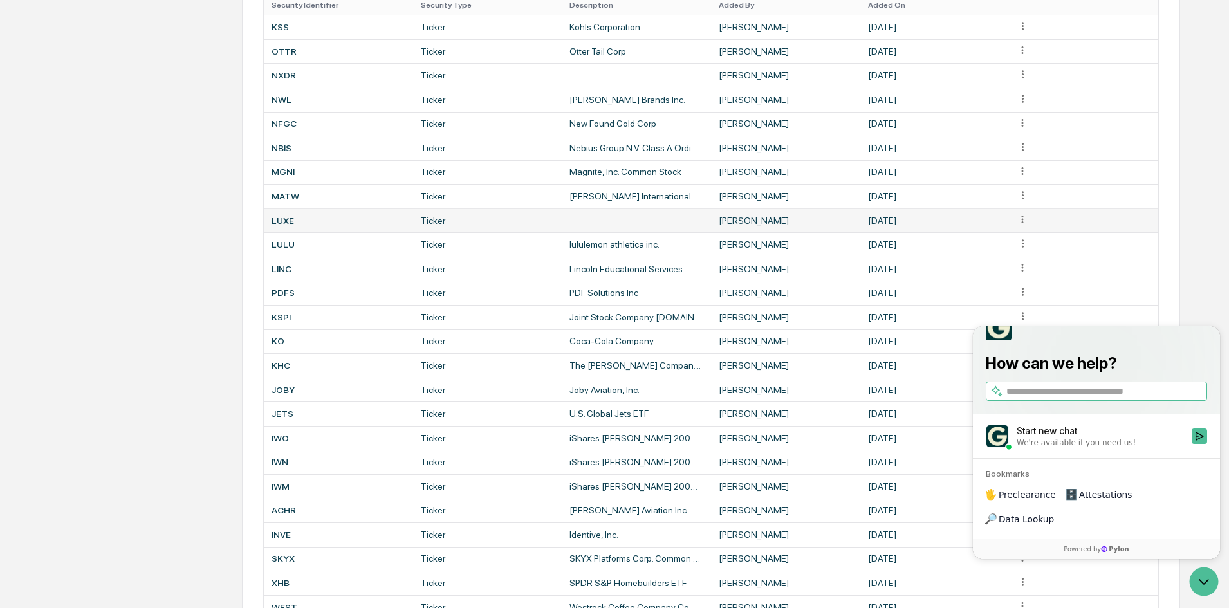
scroll to position [322, 0]
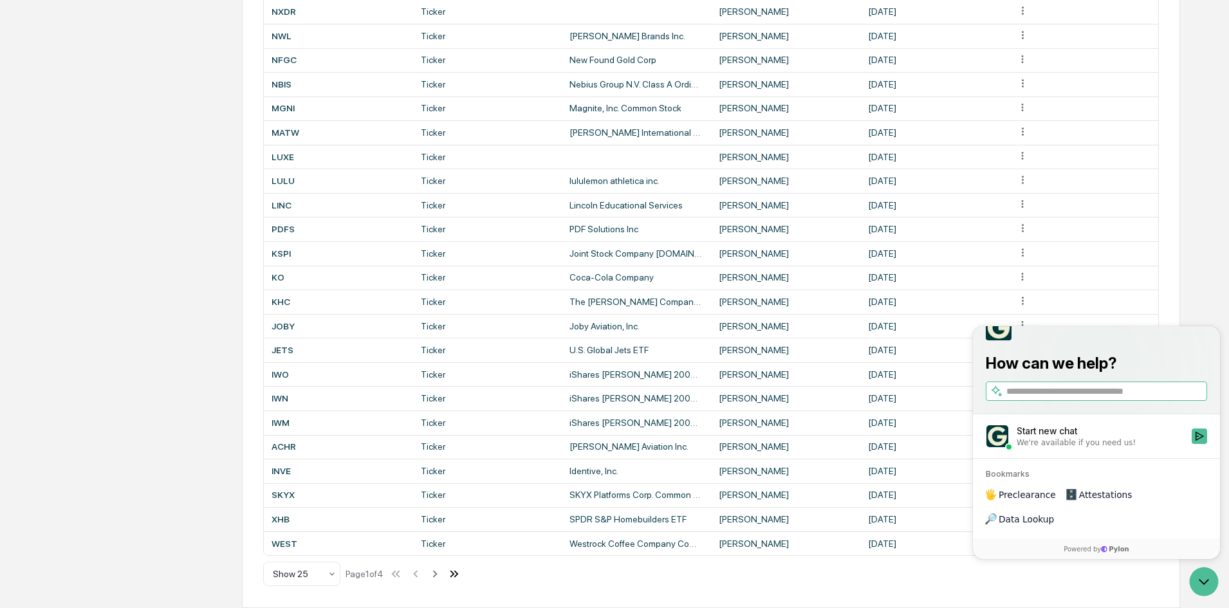
click at [457, 572] on icon at bounding box center [454, 574] width 14 height 14
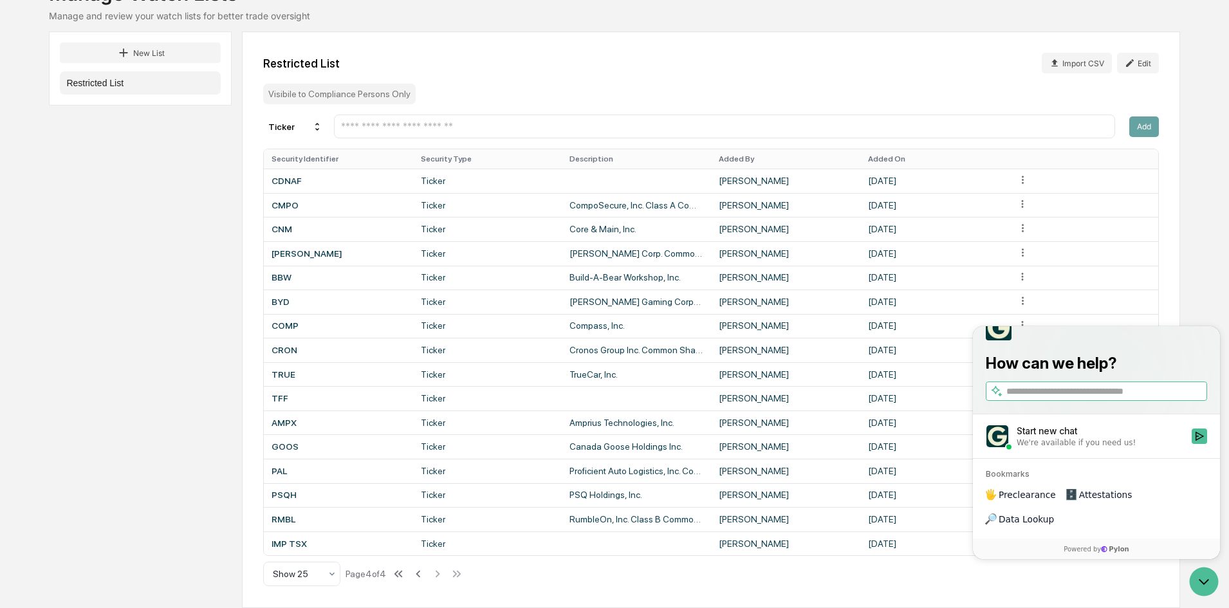
scroll to position [104, 0]
click at [577, 539] on td at bounding box center [636, 544] width 149 height 24
click at [1213, 337] on div "How can we help?" at bounding box center [1096, 358] width 247 height 113
click at [1213, 584] on icon "Open customer support" at bounding box center [1204, 582] width 32 height 32
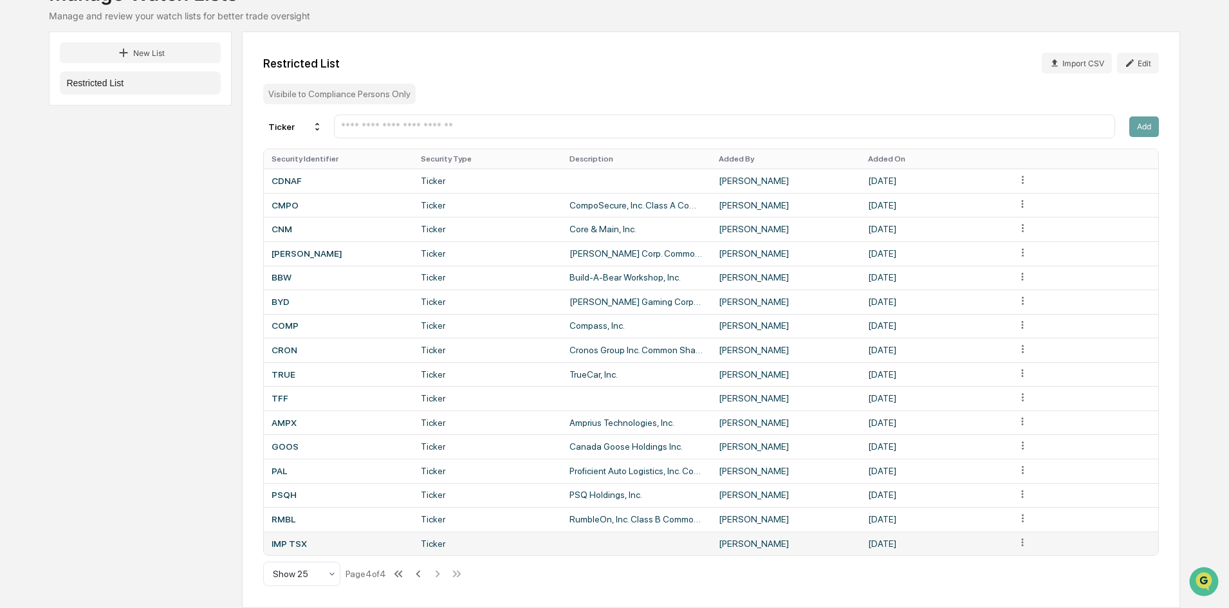
click at [1029, 541] on td at bounding box center [1083, 544] width 149 height 24
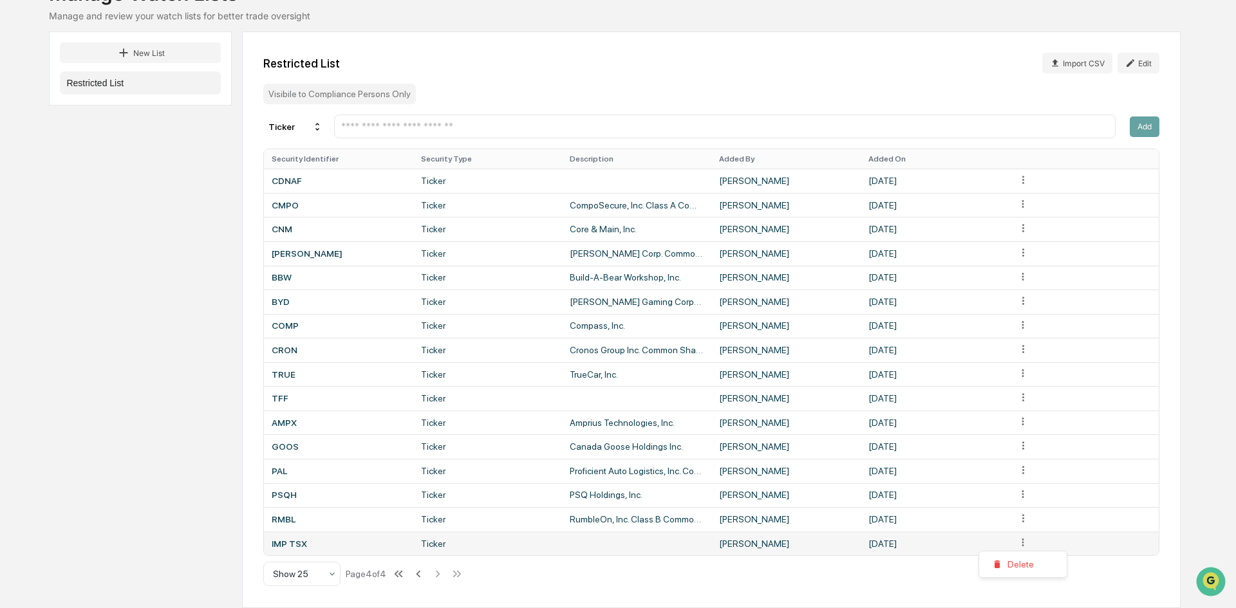
click at [1025, 505] on html "Calendar Manage Tasks Reviews Approval Management Company People, Data, Setting…" at bounding box center [618, 200] width 1236 height 608
click at [967, 505] on html "Calendar Manage Tasks Reviews Approval Management Company People, Data, Setting…" at bounding box center [618, 200] width 1236 height 608
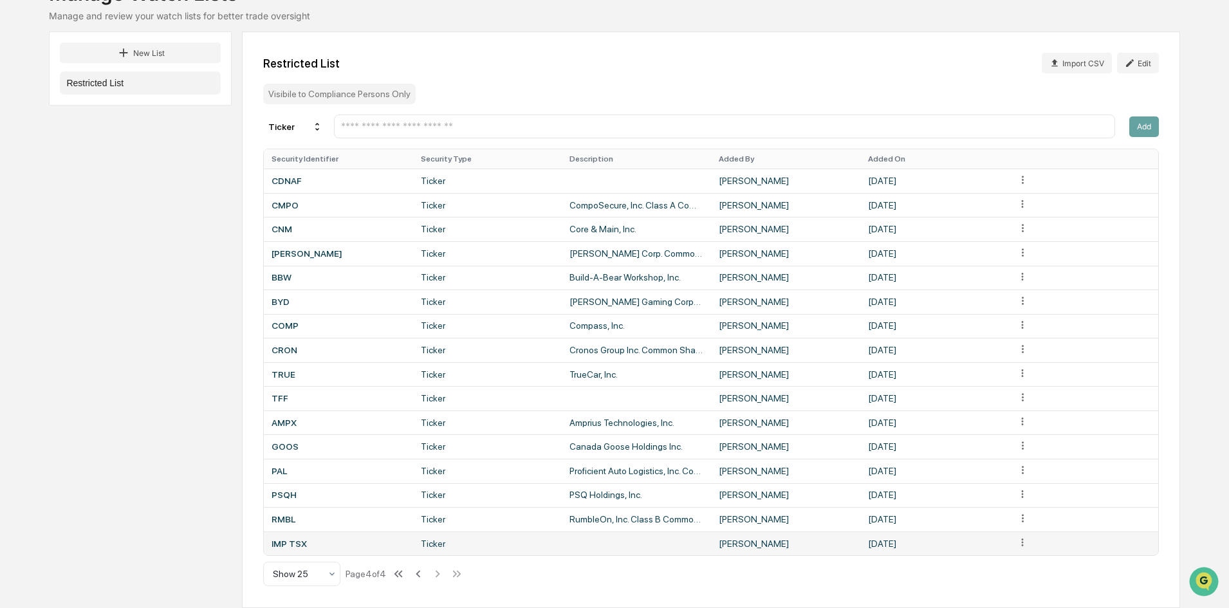
click at [652, 532] on td at bounding box center [636, 544] width 149 height 24
click at [304, 544] on div "IMP TSX" at bounding box center [339, 544] width 134 height 10
drag, startPoint x: 304, startPoint y: 544, endPoint x: 591, endPoint y: 542, distance: 287.1
click at [591, 542] on td at bounding box center [636, 544] width 149 height 24
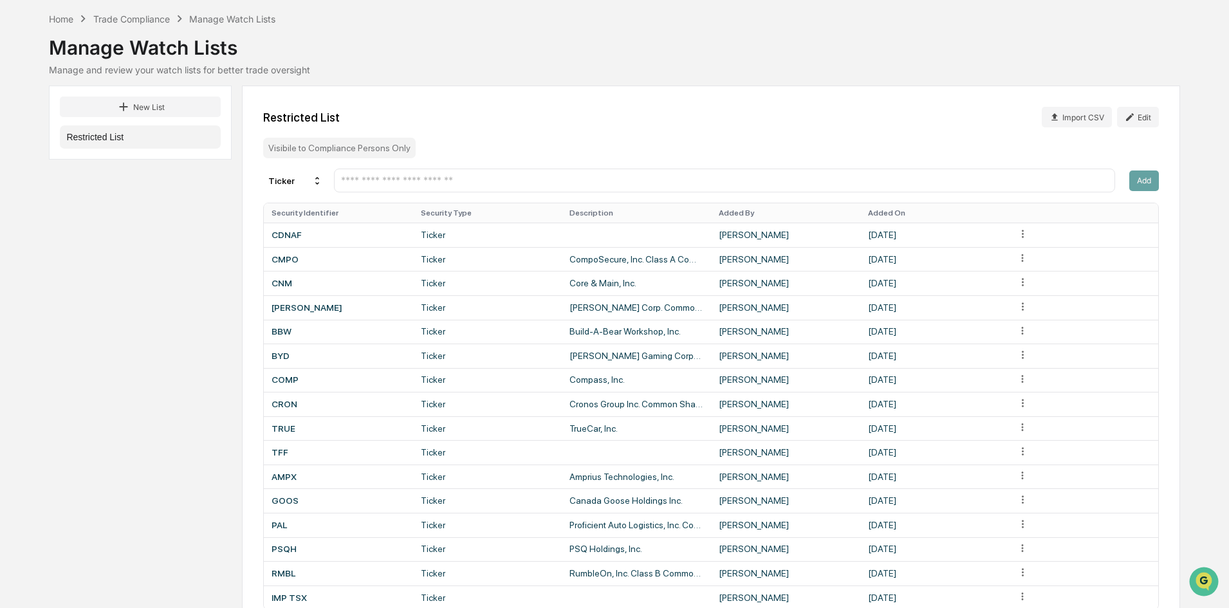
scroll to position [0, 0]
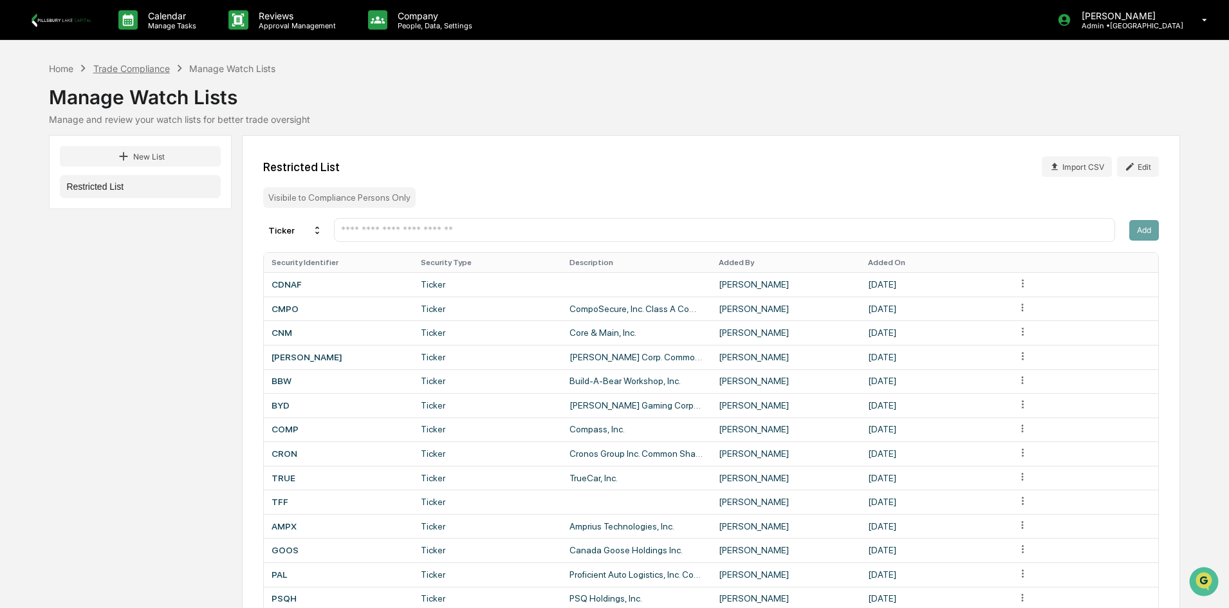
click at [138, 65] on div "Trade Compliance" at bounding box center [131, 68] width 77 height 11
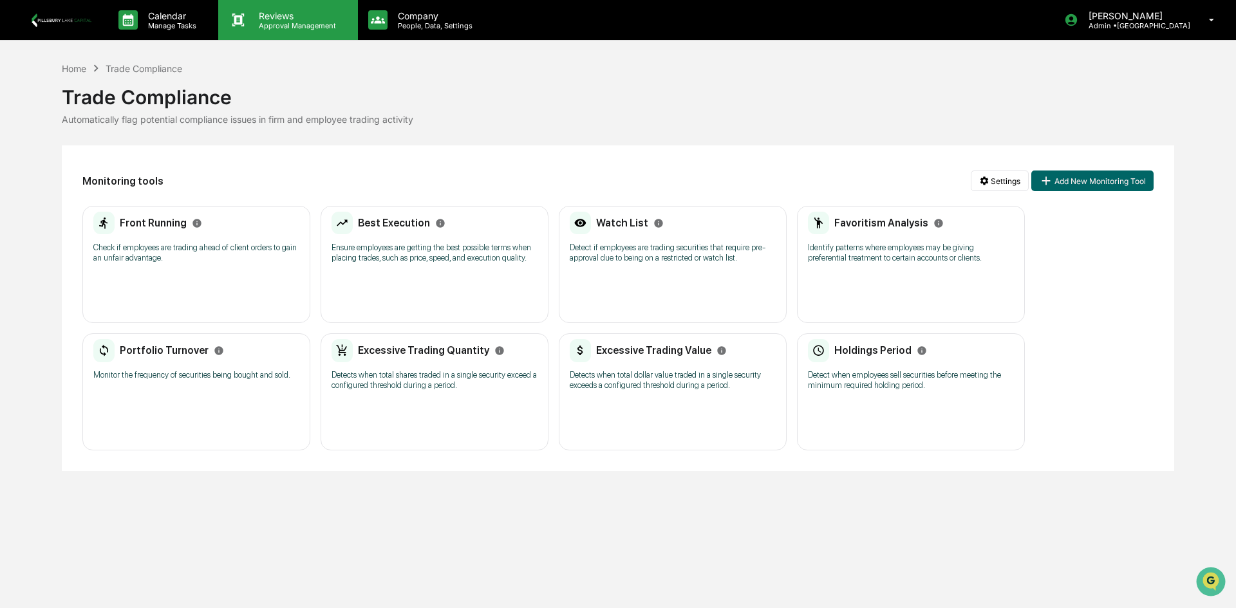
click at [263, 23] on p "Approval Management" at bounding box center [295, 25] width 94 height 9
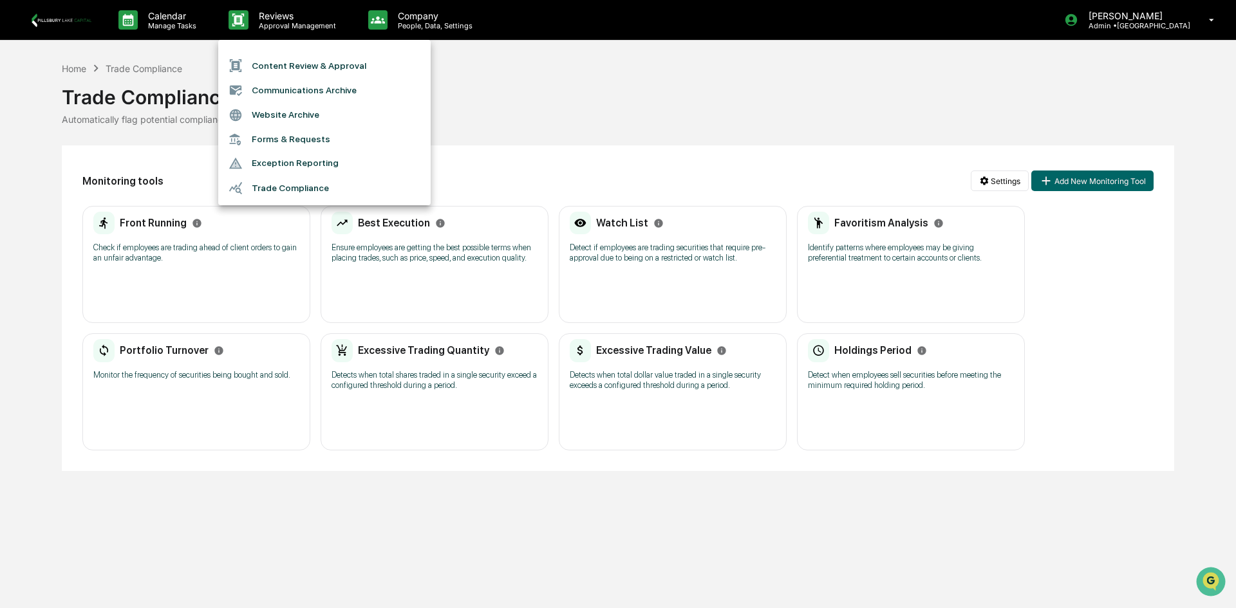
click at [532, 89] on div at bounding box center [618, 304] width 1236 height 608
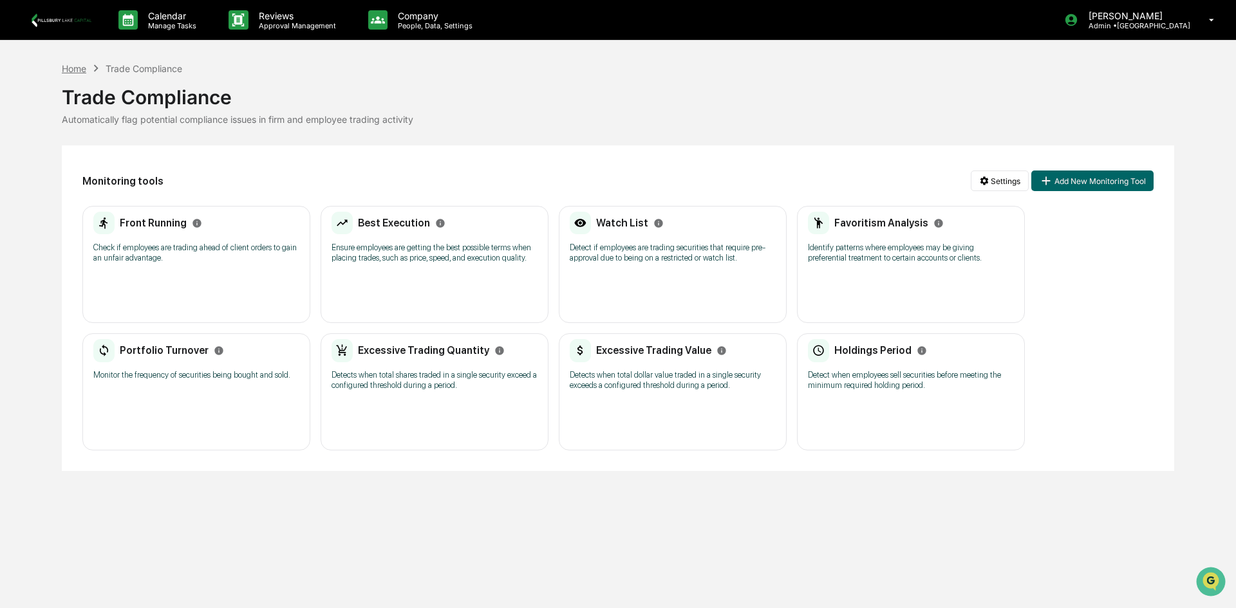
click at [81, 71] on div "Home" at bounding box center [74, 68] width 24 height 11
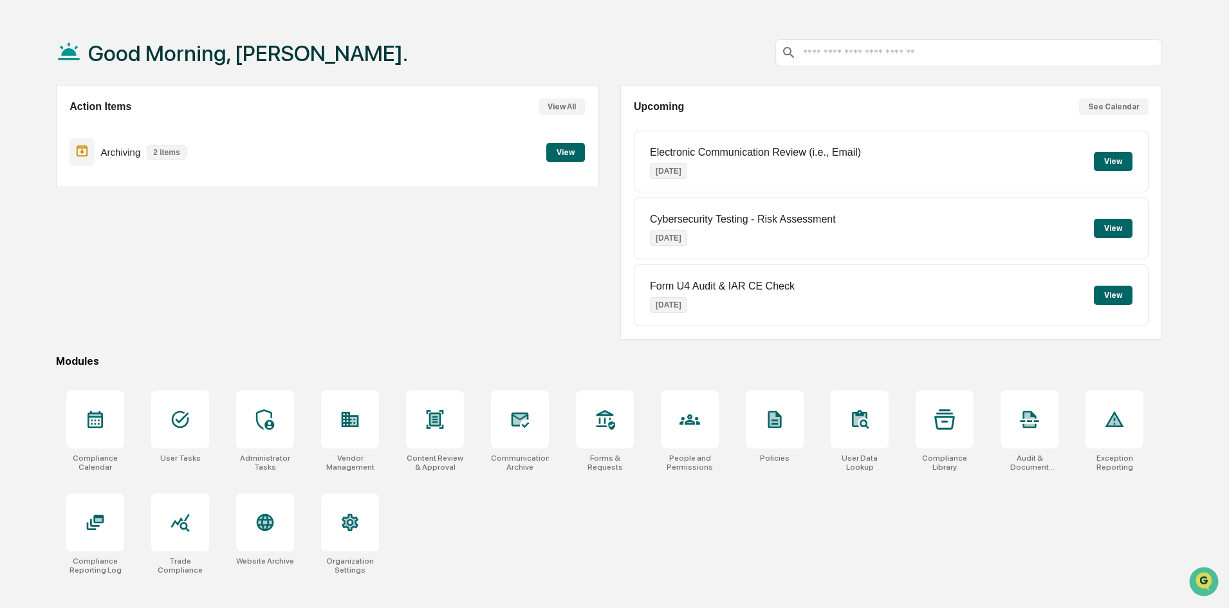
scroll to position [61, 0]
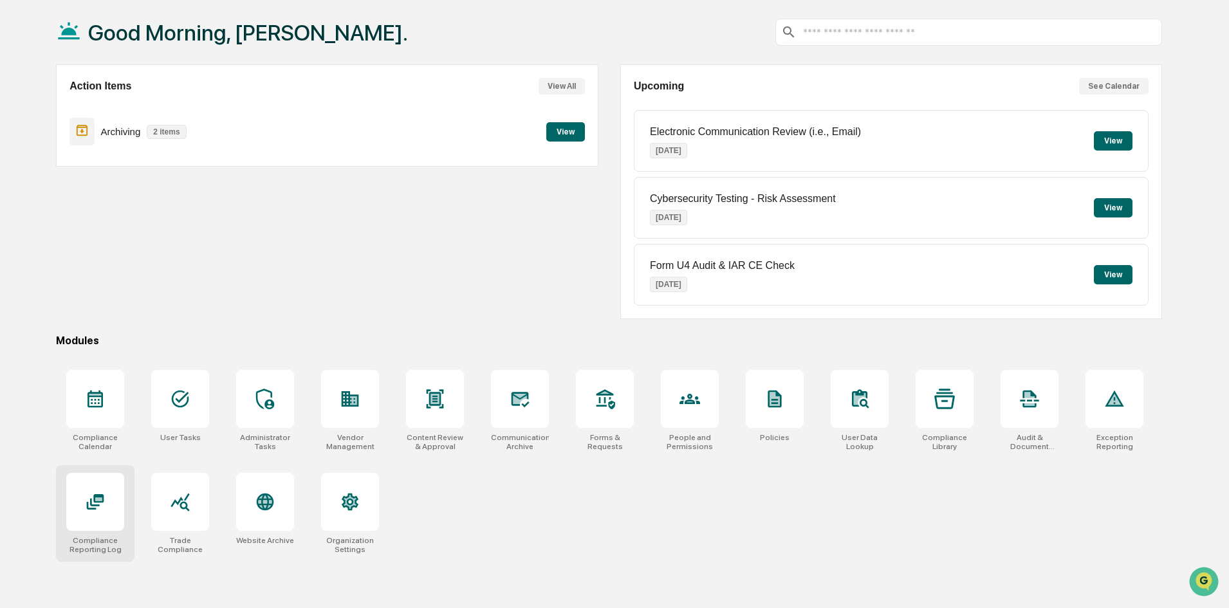
click at [95, 497] on icon at bounding box center [95, 501] width 17 height 15
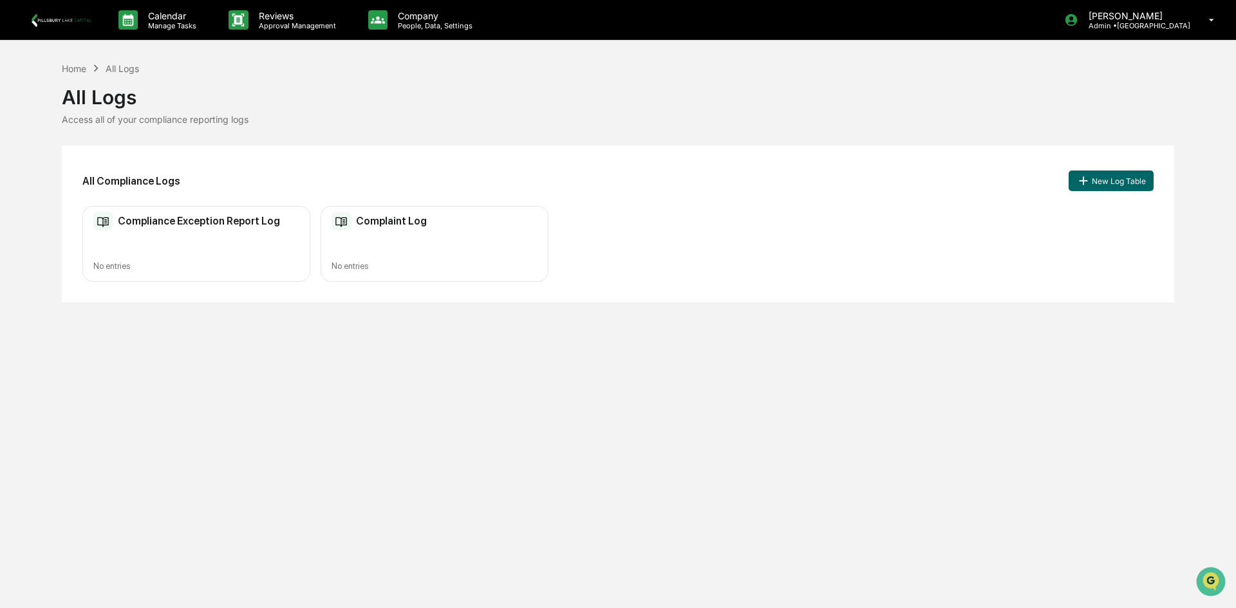
click at [223, 221] on h2 "Compliance Exception Report Log" at bounding box center [199, 221] width 162 height 12
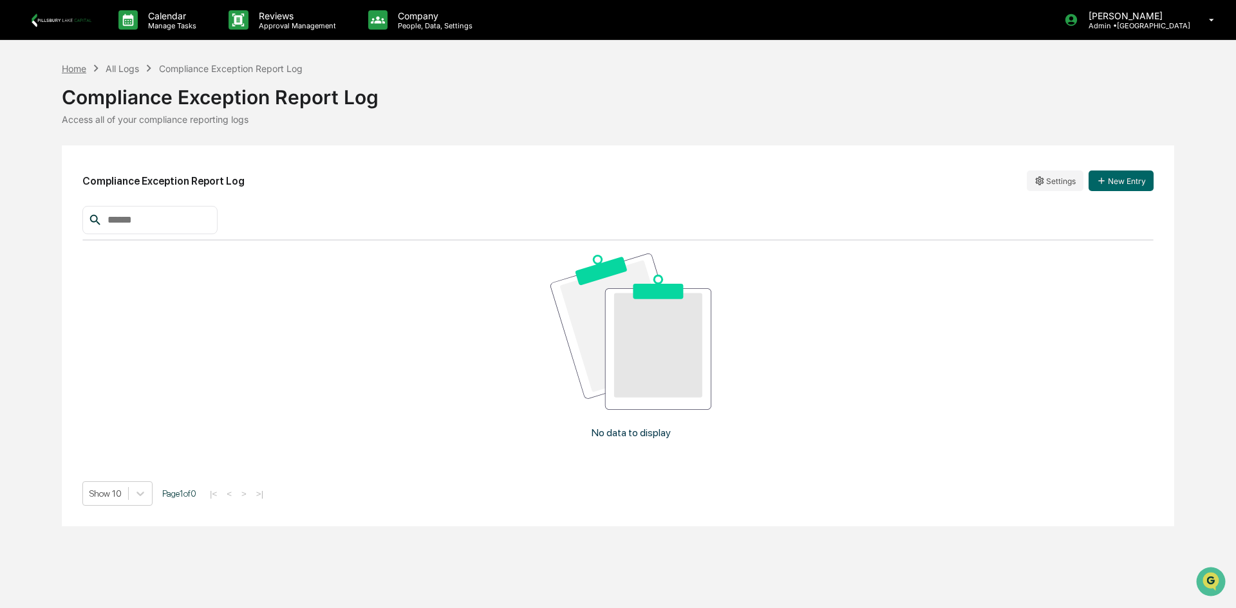
click at [64, 69] on div "Home" at bounding box center [74, 68] width 24 height 11
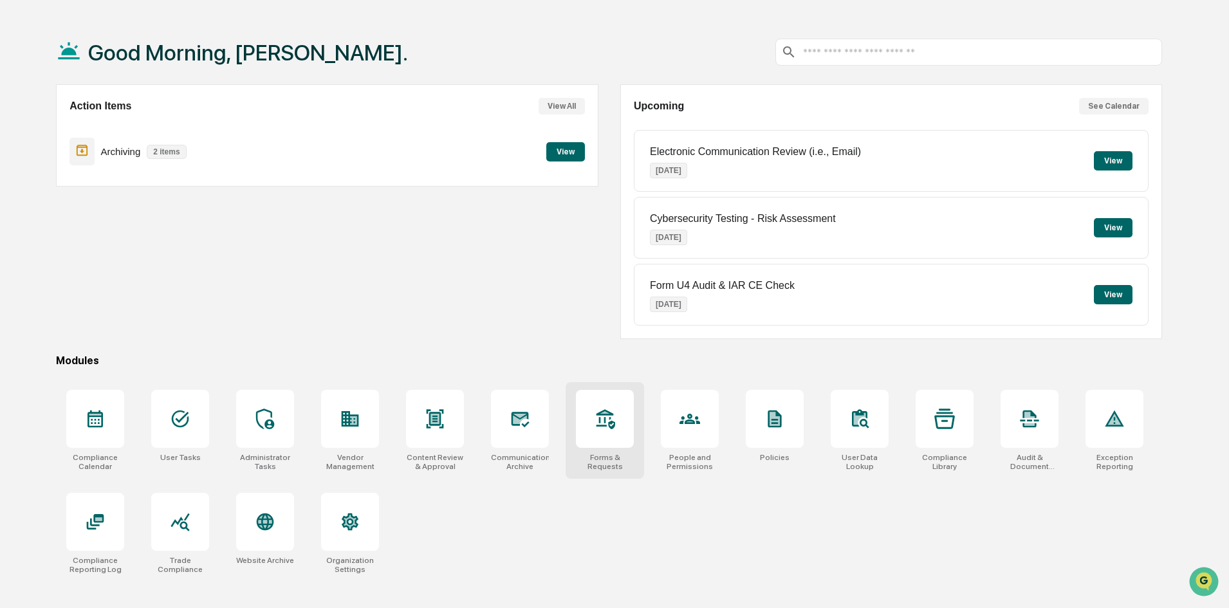
scroll to position [61, 0]
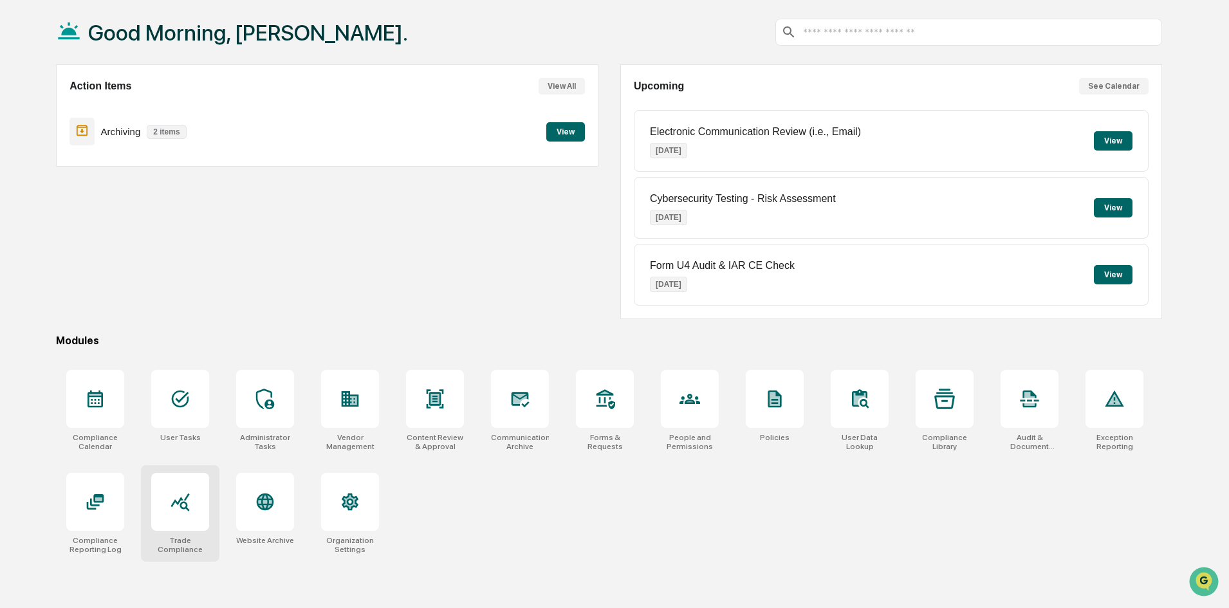
click at [166, 509] on div at bounding box center [180, 502] width 58 height 58
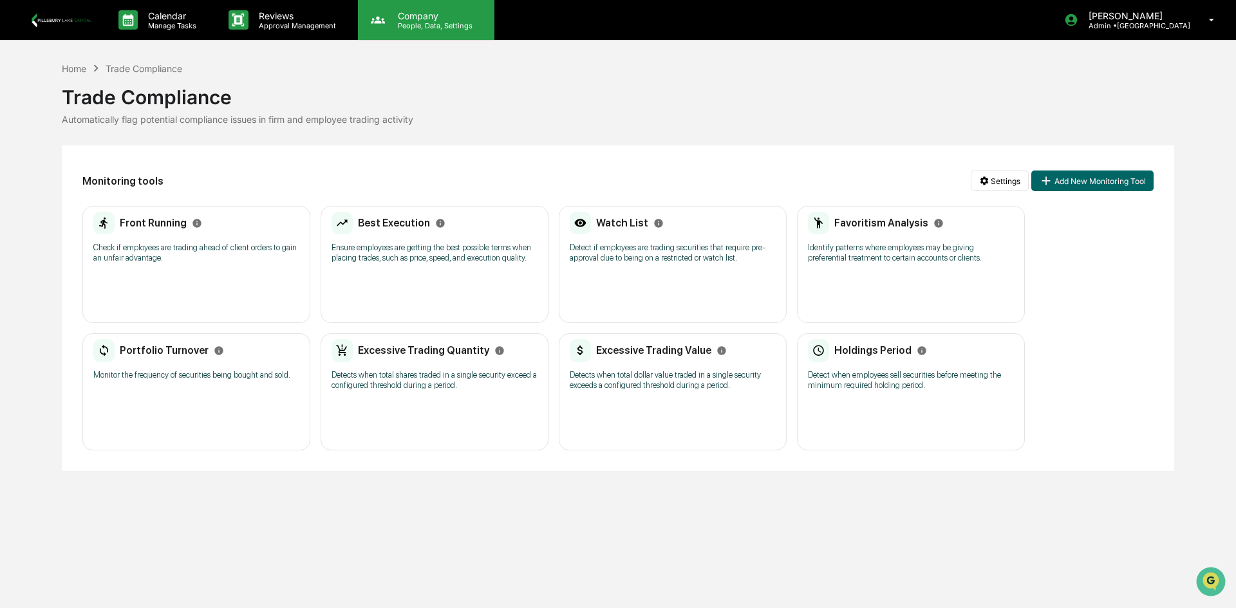
click at [400, 22] on p "People, Data, Settings" at bounding box center [432, 25] width 91 height 9
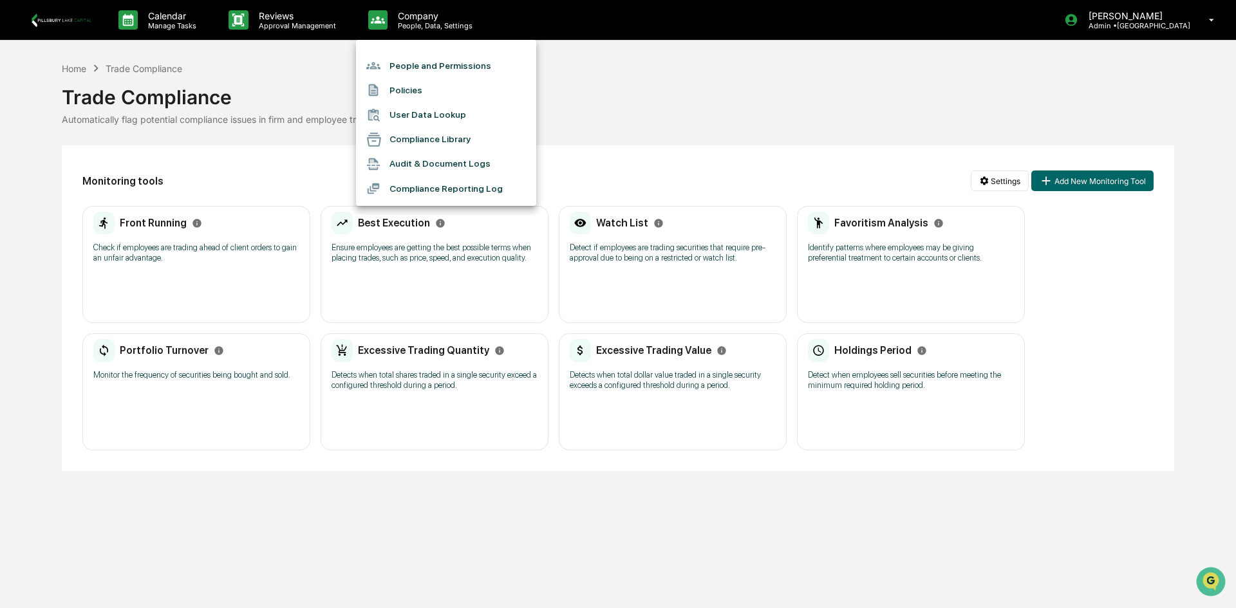
click at [398, 191] on li "Compliance Reporting Log" at bounding box center [446, 188] width 180 height 24
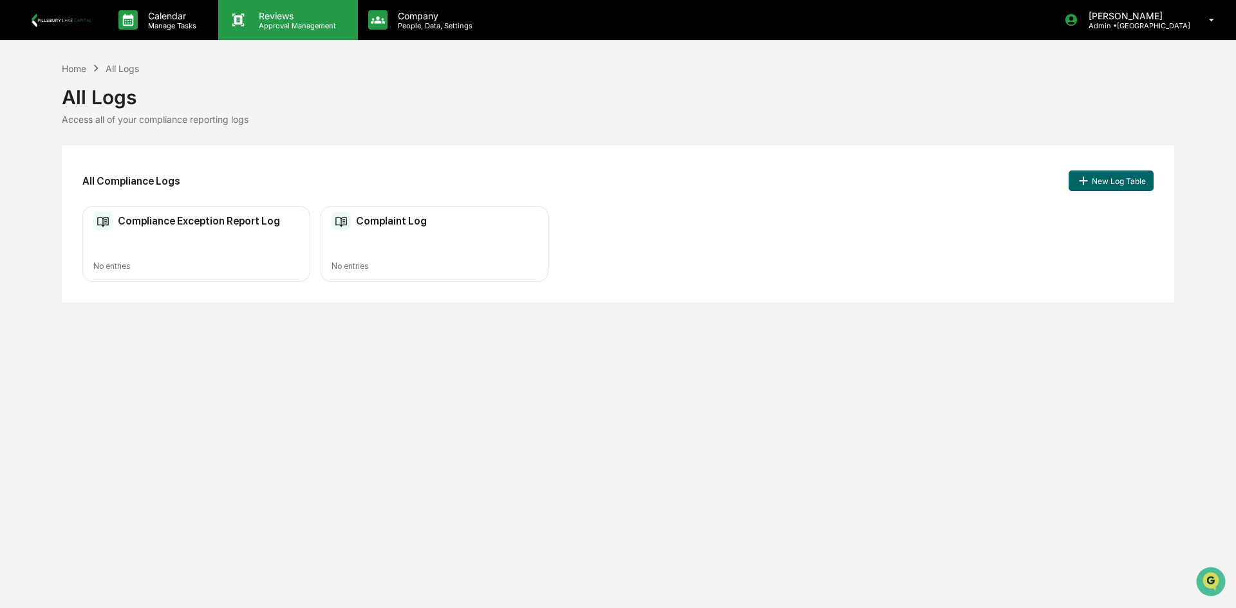
click at [273, 28] on p "Approval Management" at bounding box center [295, 25] width 94 height 9
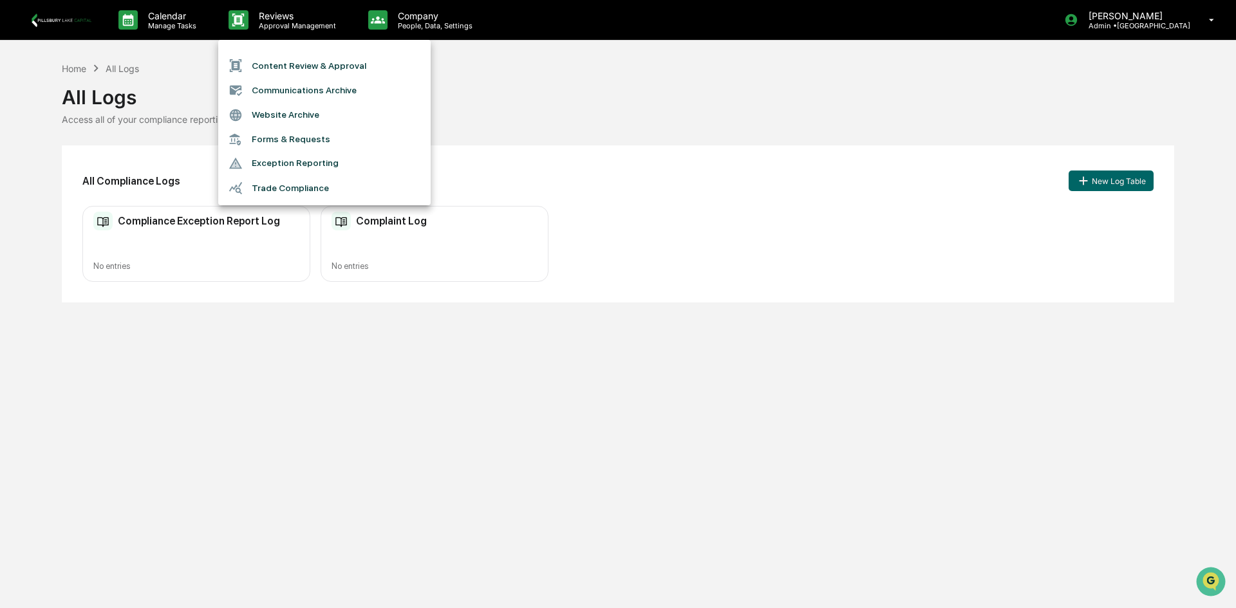
click at [283, 178] on li "Trade Compliance" at bounding box center [324, 188] width 212 height 24
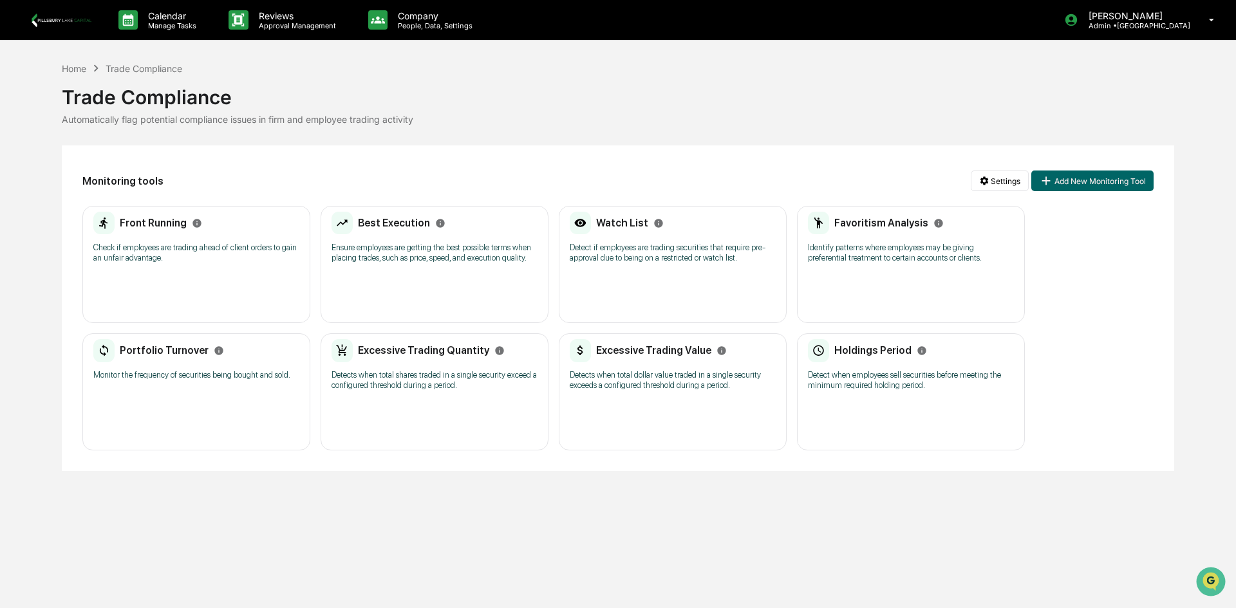
click at [158, 221] on h2 "Front Running" at bounding box center [153, 223] width 67 height 12
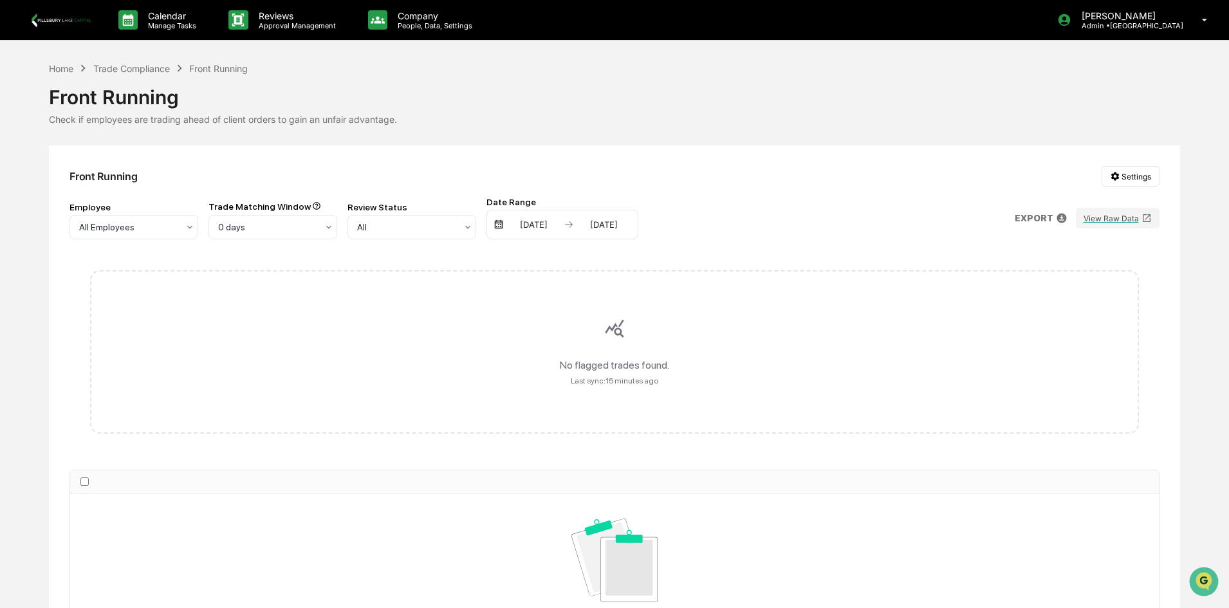
click at [130, 61] on div "Home Trade Compliance Front Running" at bounding box center [148, 68] width 199 height 14
click at [64, 70] on div "Home" at bounding box center [61, 68] width 24 height 11
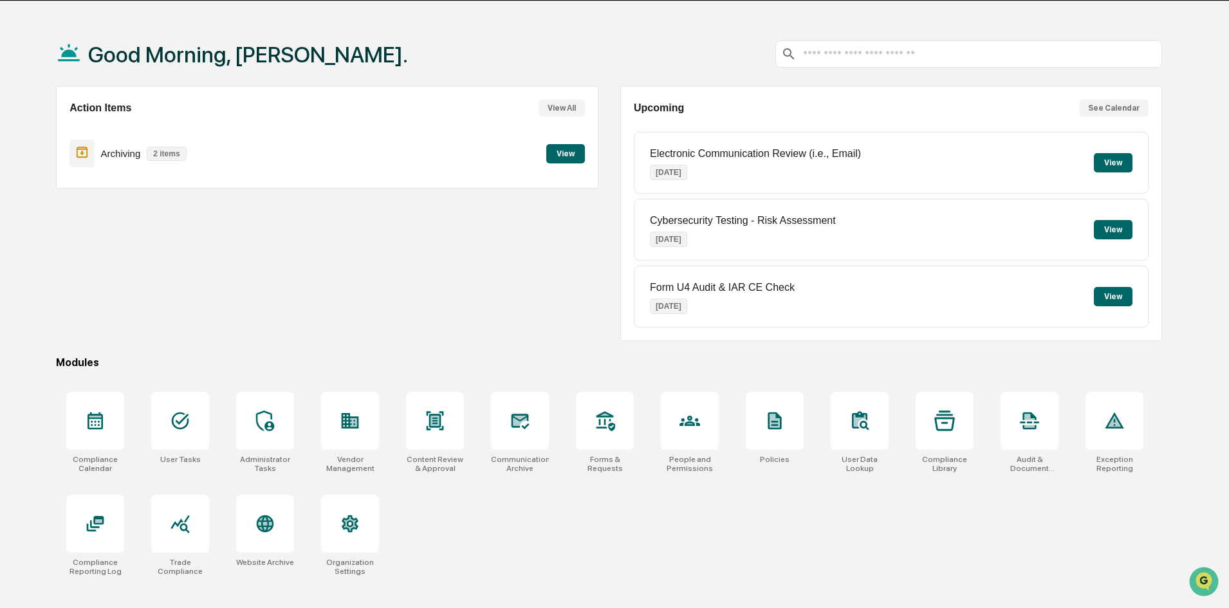
scroll to position [61, 0]
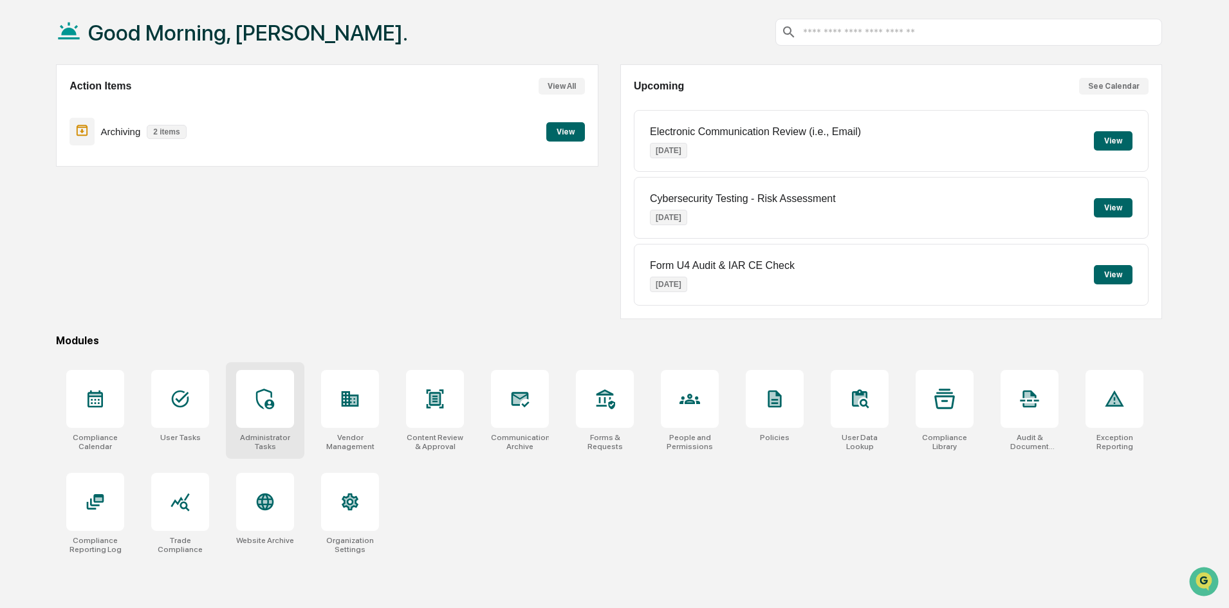
click at [286, 388] on div at bounding box center [265, 399] width 58 height 58
